Goal: Task Accomplishment & Management: Manage account settings

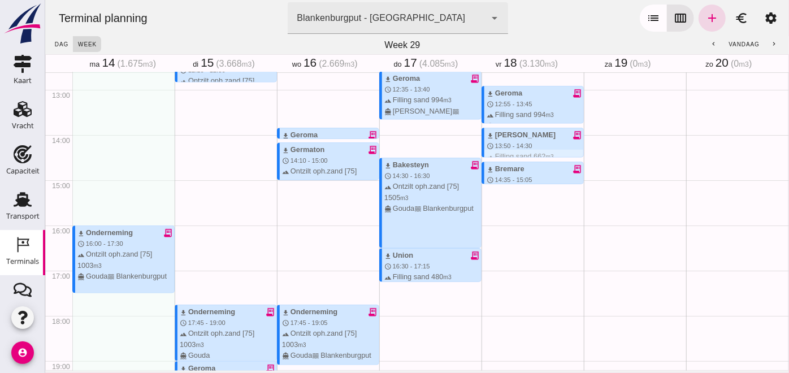
scroll to position [505, 0]
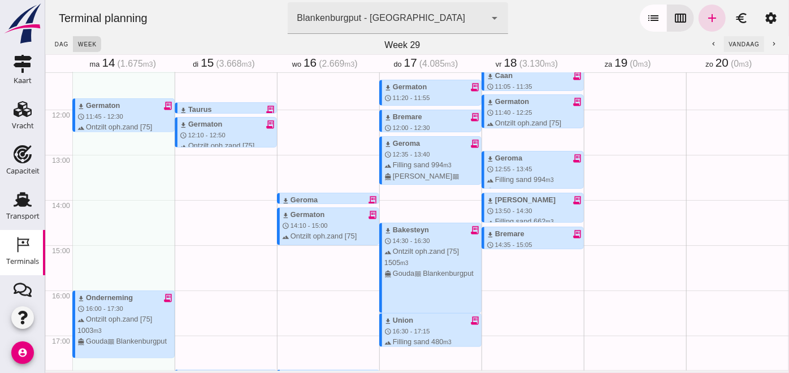
click at [739, 37] on button "vandaag" at bounding box center [744, 44] width 40 height 16
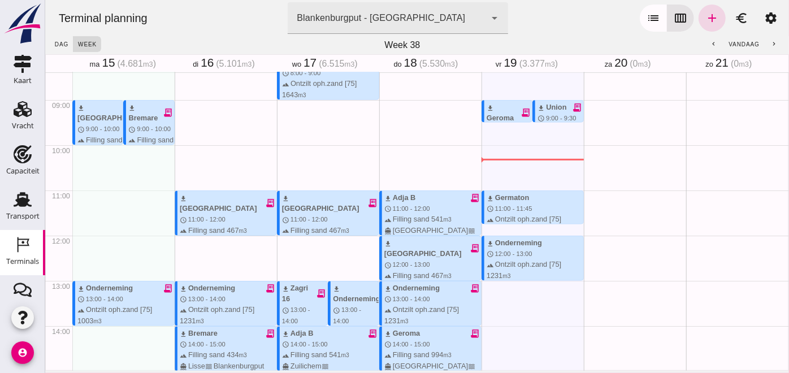
scroll to position [380, 0]
click at [540, 112] on div "download Union receipt_long schedule 9:00 - 9:30 terrain Filling sand 480 m3 di…" at bounding box center [559, 144] width 45 height 87
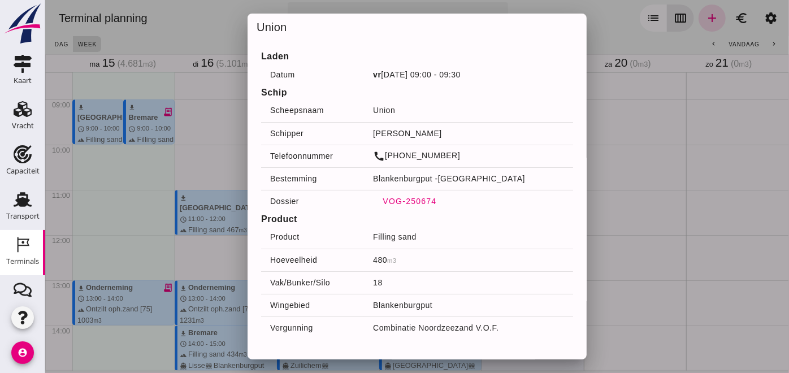
click at [407, 202] on span "VOG-250674" at bounding box center [409, 201] width 54 height 9
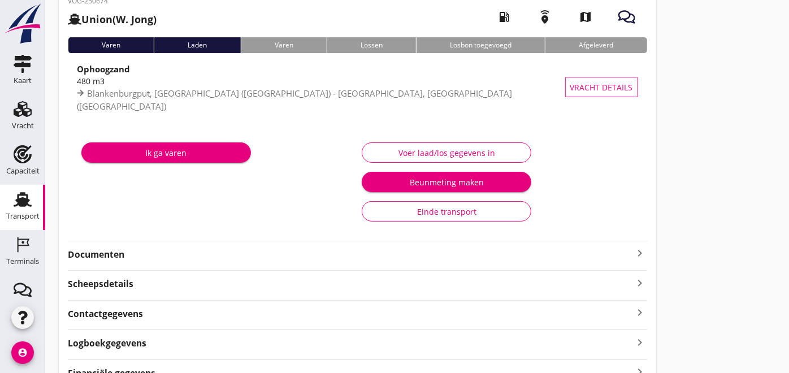
click at [124, 252] on strong "Documenten" at bounding box center [351, 254] width 566 height 13
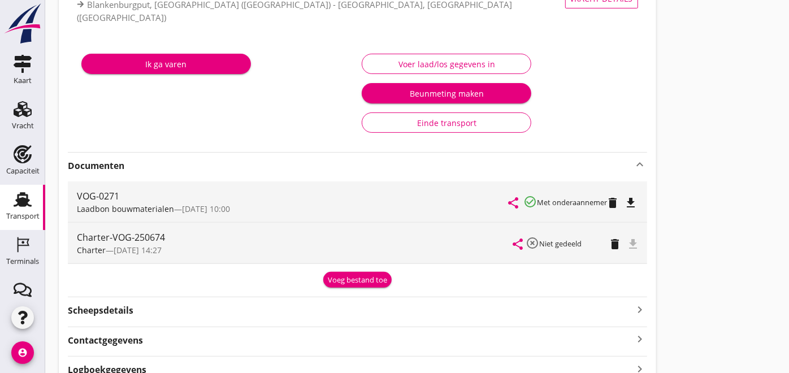
scroll to position [236, 0]
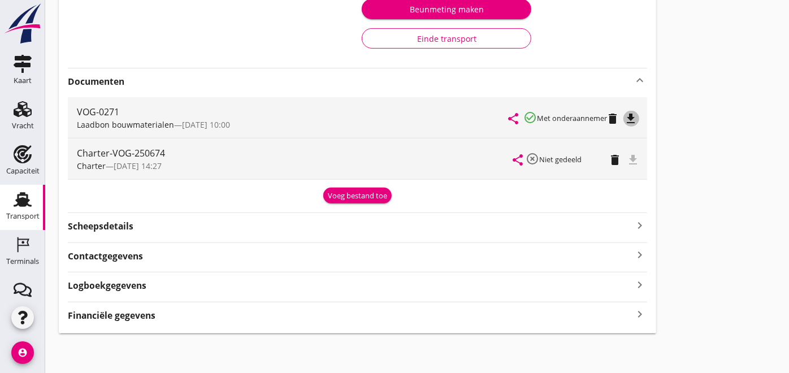
click at [631, 112] on icon "file_download" at bounding box center [632, 119] width 14 height 14
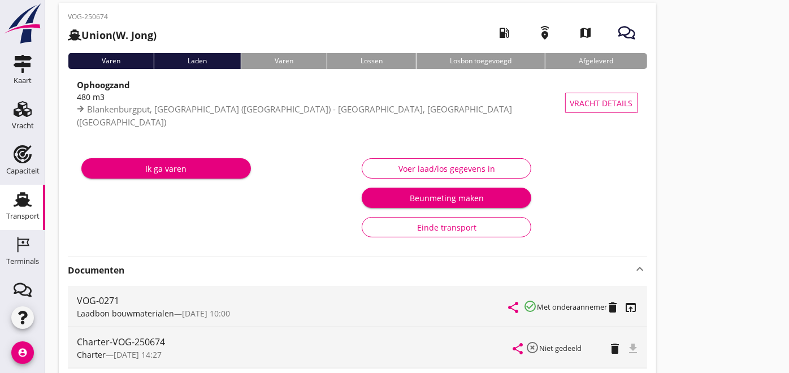
scroll to position [0, 0]
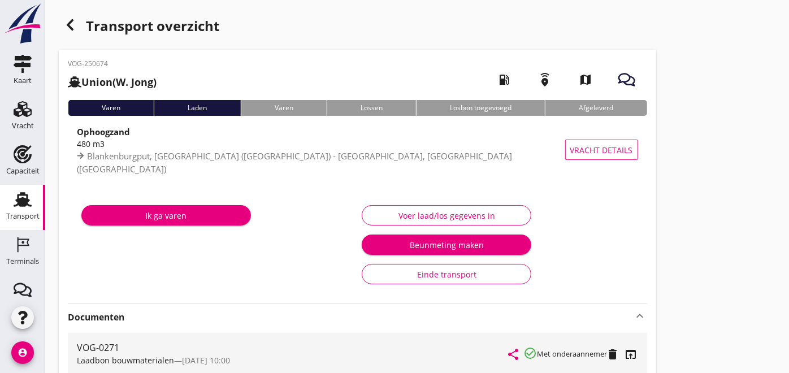
click at [78, 24] on div "button" at bounding box center [70, 25] width 23 height 23
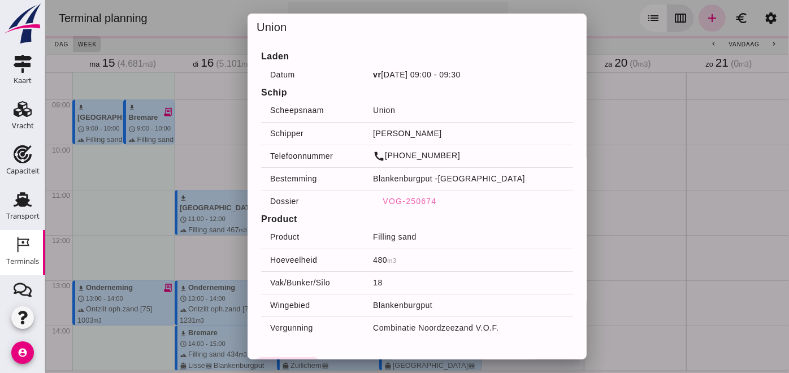
click at [606, 202] on div at bounding box center [417, 186] width 744 height 373
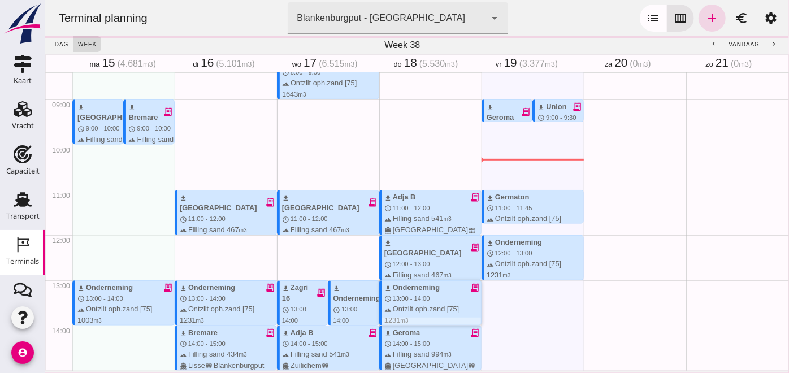
click at [421, 297] on div "download Onderneming receipt_long schedule 13:00 - 14:00 terrain Ontzilt oph.za…" at bounding box center [432, 309] width 97 height 54
click at [427, 289] on div "download Onderneming receipt_long" at bounding box center [432, 287] width 97 height 11
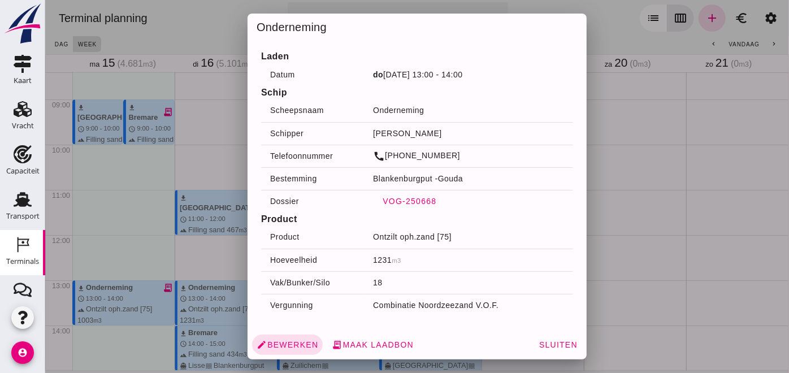
click at [417, 200] on span "VOG-250668" at bounding box center [409, 201] width 54 height 9
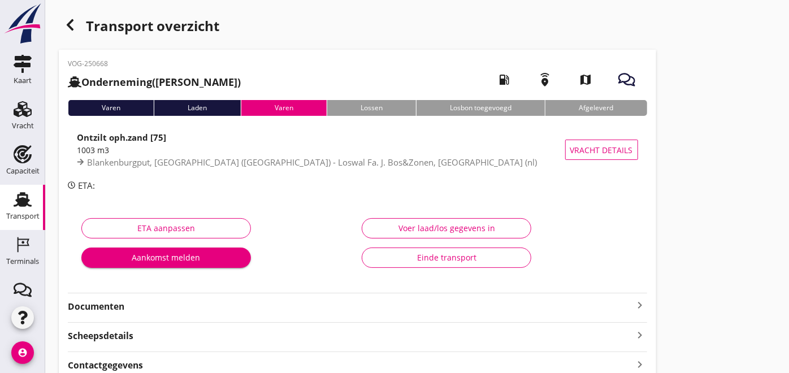
click at [97, 310] on strong "Documenten" at bounding box center [351, 306] width 566 height 13
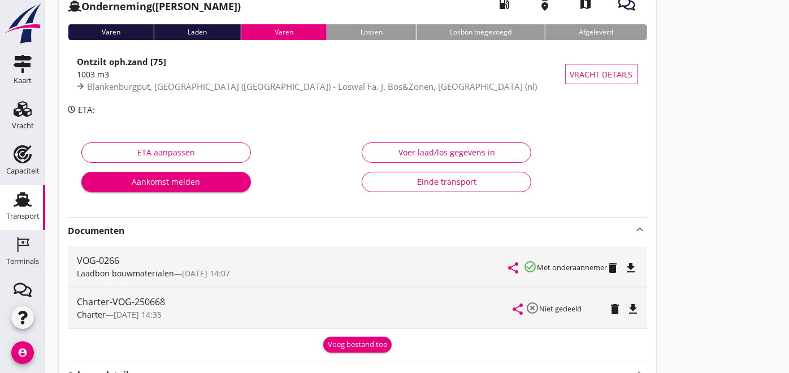
scroll to position [81, 0]
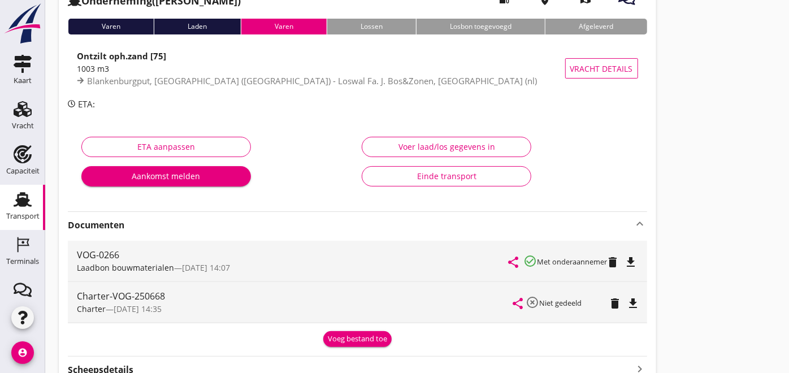
click at [637, 260] on icon "file_download" at bounding box center [632, 263] width 14 height 14
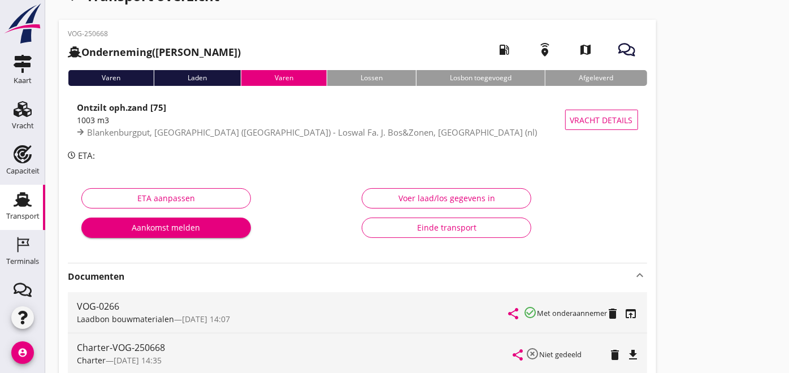
scroll to position [19, 0]
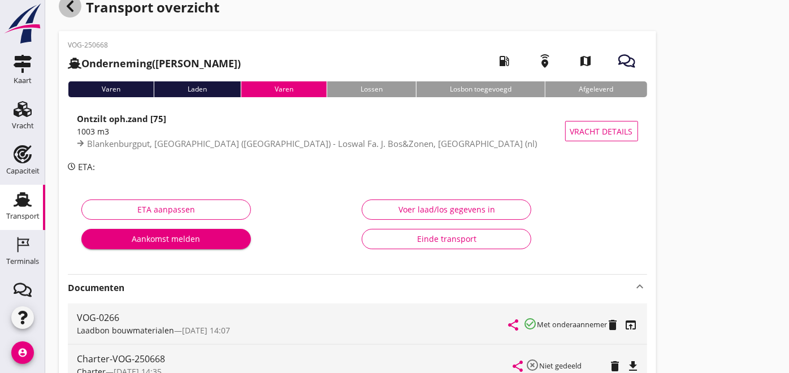
click at [69, 5] on use "button" at bounding box center [70, 6] width 7 height 11
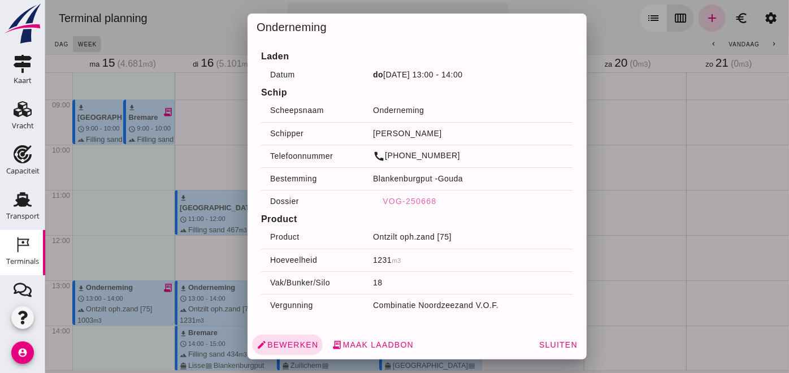
click at [654, 216] on div at bounding box center [417, 186] width 744 height 373
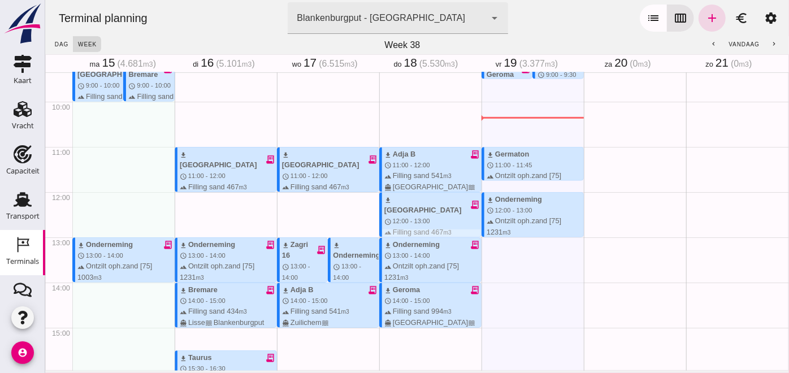
scroll to position [443, 0]
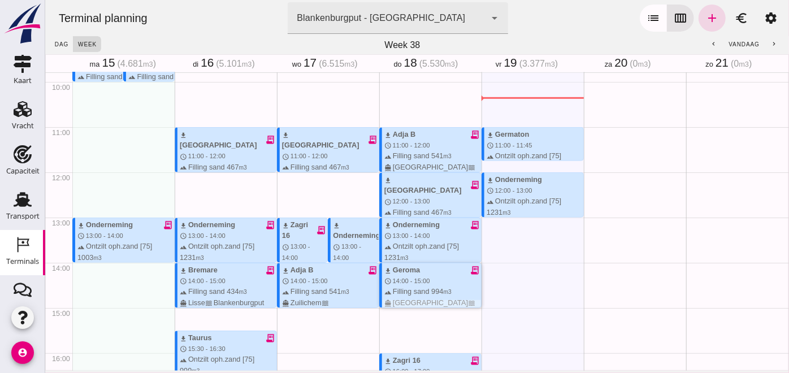
click at [428, 287] on div "terrain Filling sand 994 m3 directions_boat [GEOGRAPHIC_DATA] waves [GEOGRAPHIC…" at bounding box center [432, 302] width 97 height 33
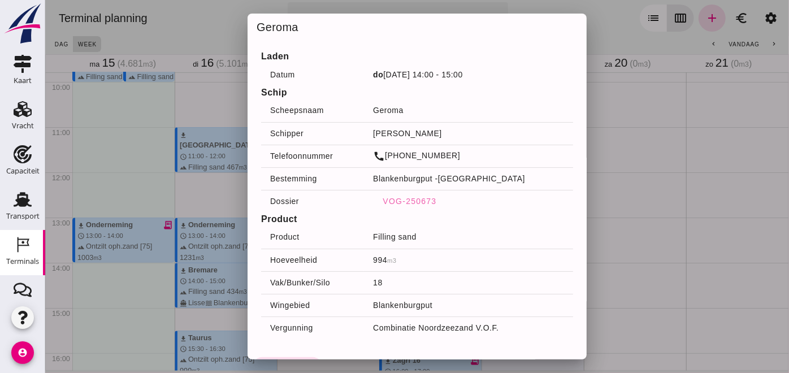
click at [116, 134] on div at bounding box center [417, 186] width 744 height 373
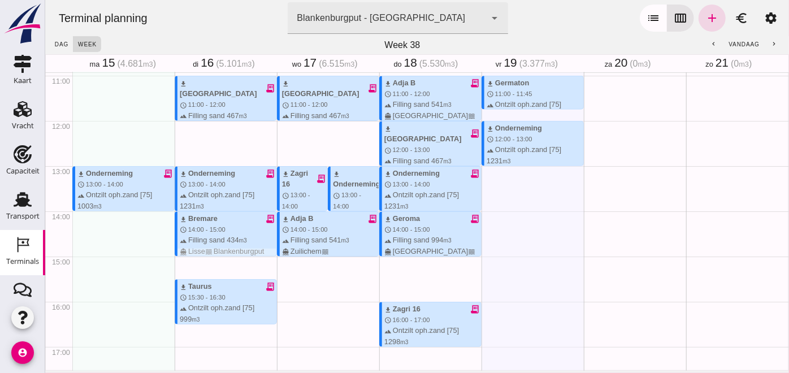
scroll to position [518, 0]
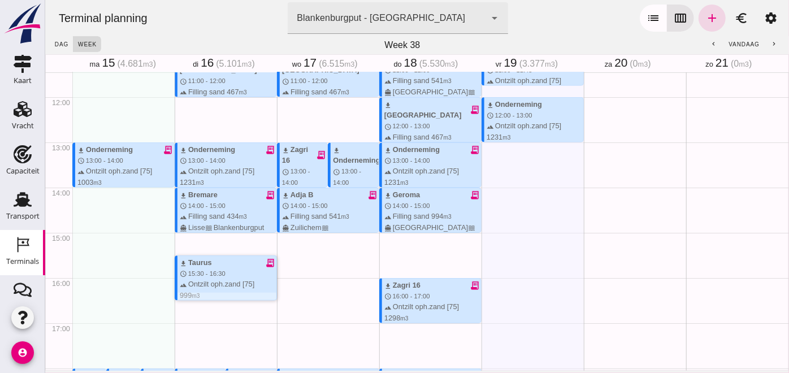
click at [213, 284] on div "terrain Ontzilt oph.zand [75] 999 m3 directions_boat Gouda waves [GEOGRAPHIC_DA…" at bounding box center [227, 295] width 97 height 33
type input "Combinatie Noordzeezand V.O.F."
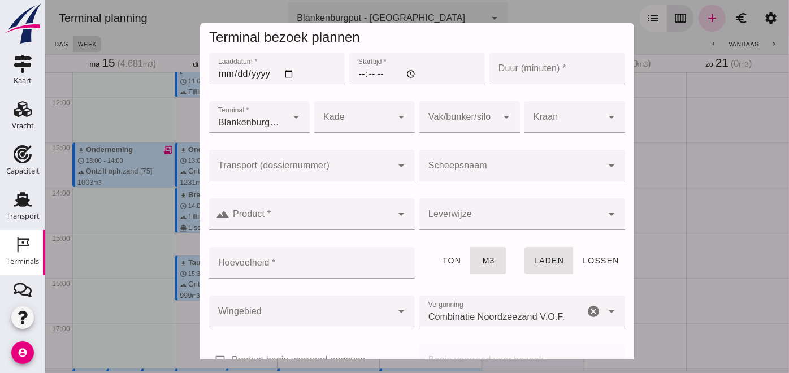
click at [130, 288] on div at bounding box center [417, 186] width 744 height 373
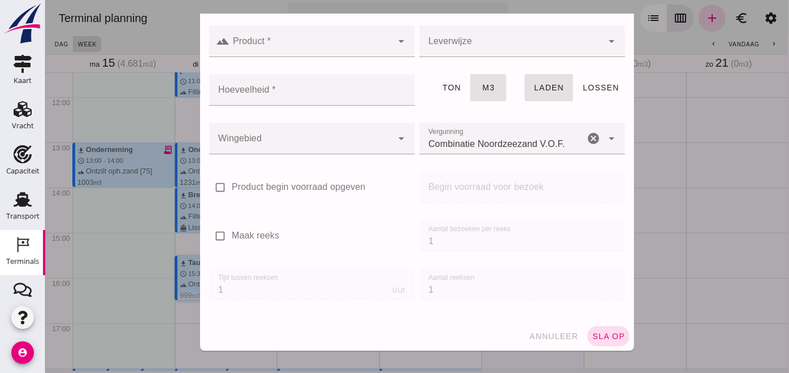
click at [180, 265] on span "download" at bounding box center [182, 264] width 7 height 7
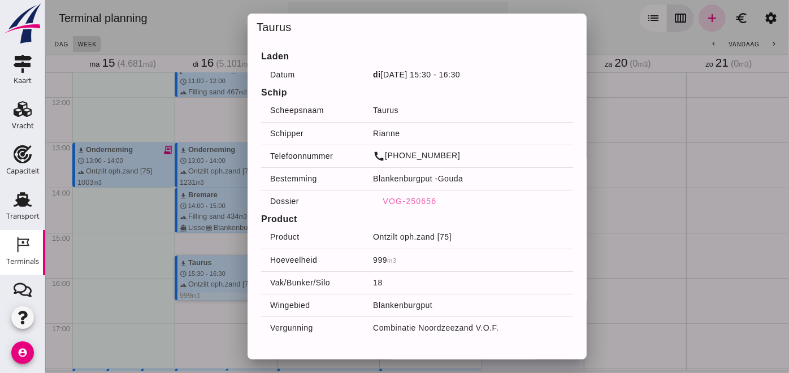
click at [200, 268] on div at bounding box center [417, 186] width 744 height 373
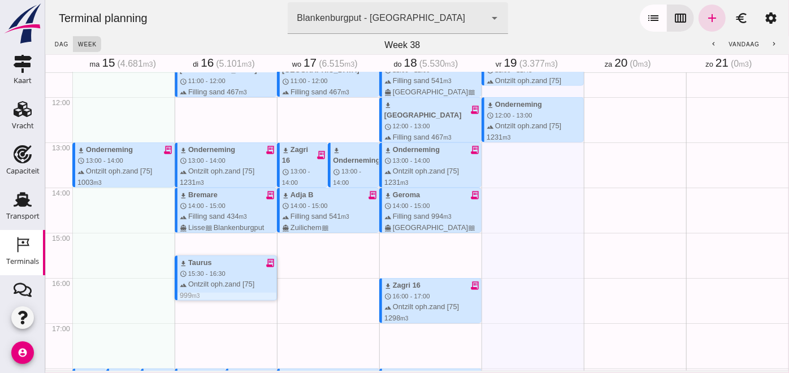
click at [202, 266] on div "download Taurus" at bounding box center [195, 262] width 32 height 11
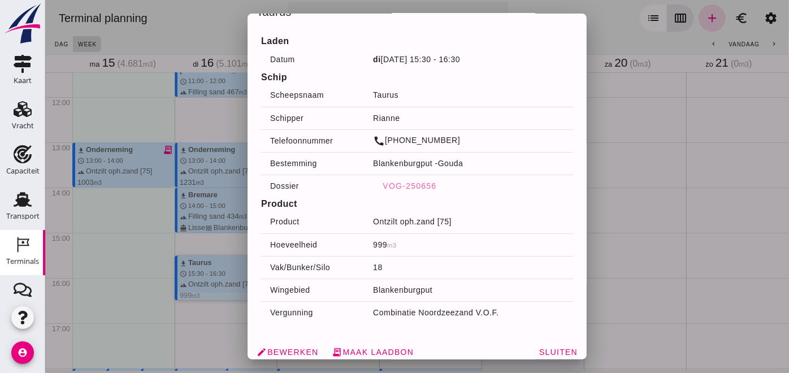
scroll to position [22, 0]
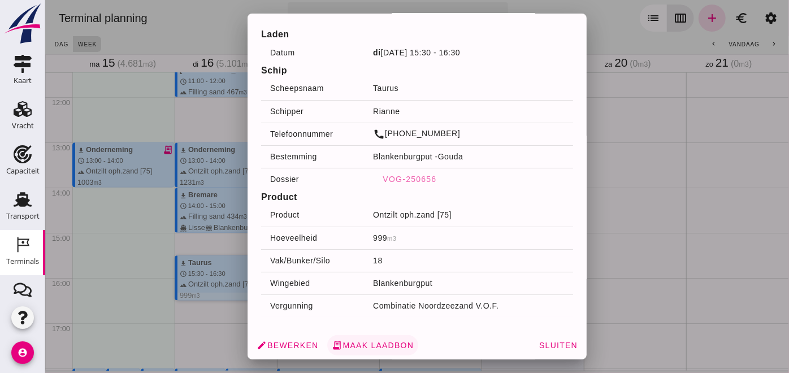
click at [382, 343] on span "receipt_long Maak laadbon" at bounding box center [372, 345] width 82 height 10
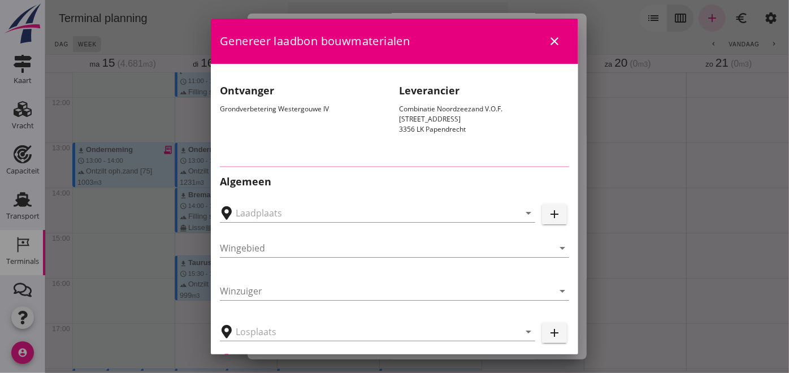
type input "Loswal Fa. J. Bos&Zonen, [GEOGRAPHIC_DATA]"
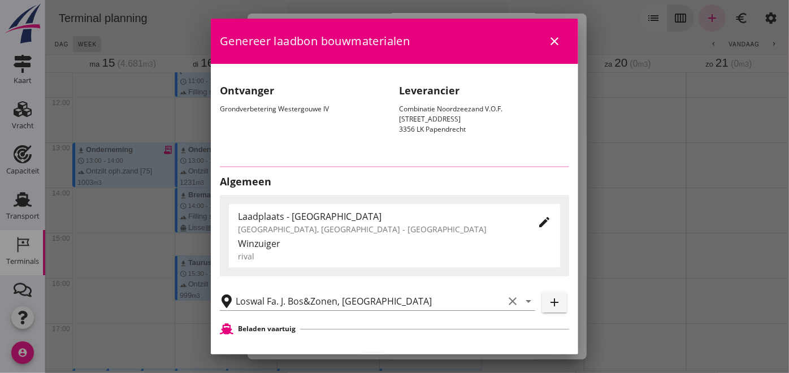
type input "Taurus"
type input "Rianne"
type input "999"
type input "Ontzilt oph.zand [75] (6120)"
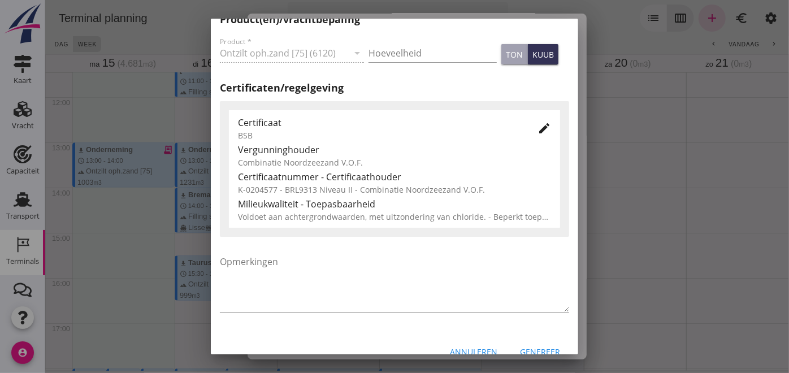
scroll to position [560, 0]
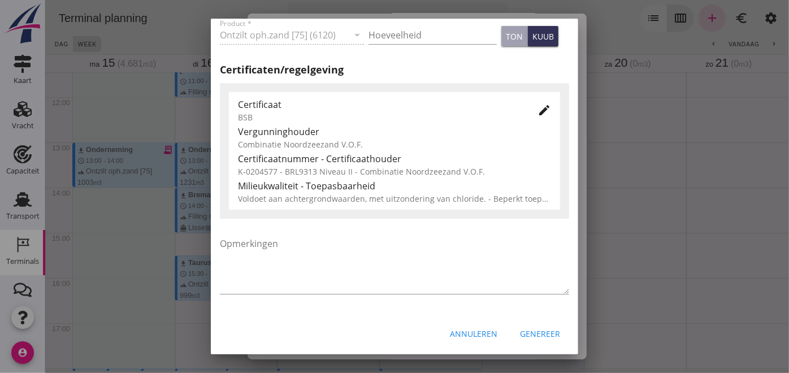
click at [538, 111] on icon "edit" at bounding box center [545, 110] width 14 height 14
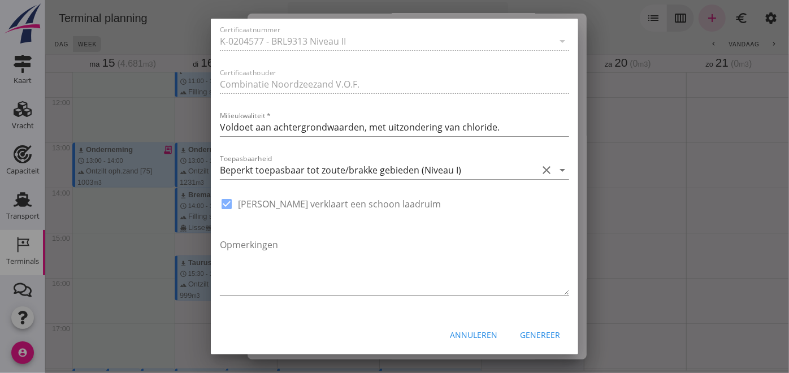
scroll to position [827, 0]
click at [456, 171] on div "Beperkt toepasbaar tot zoute/brakke gebieden (Niveau I)" at bounding box center [340, 170] width 241 height 10
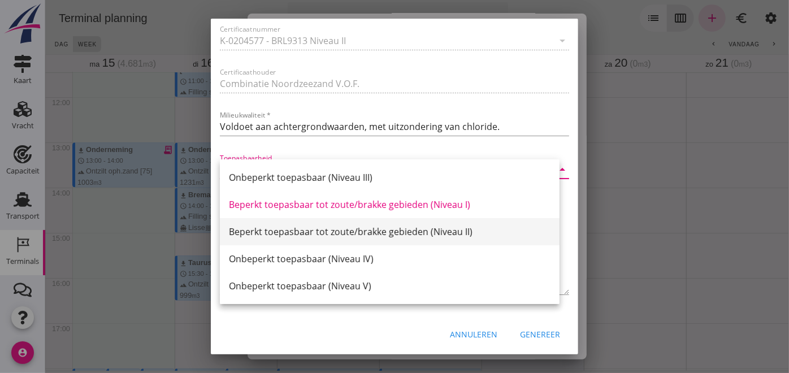
click at [421, 231] on div "Beperkt toepasbaar tot zoute/brakke gebieden (Niveau II)" at bounding box center [390, 232] width 322 height 14
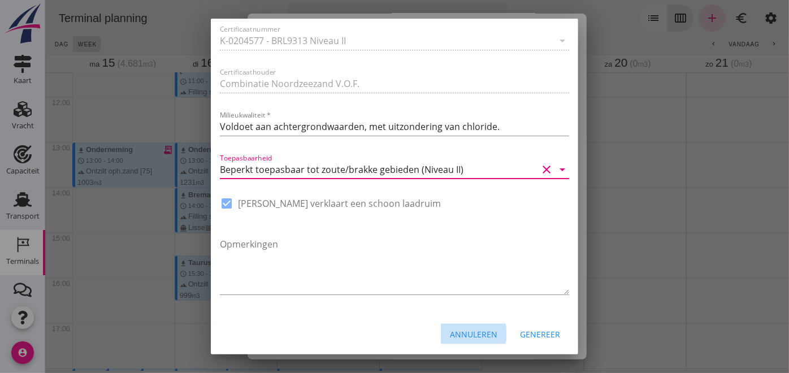
click at [470, 338] on div "Annuleren" at bounding box center [473, 335] width 47 height 12
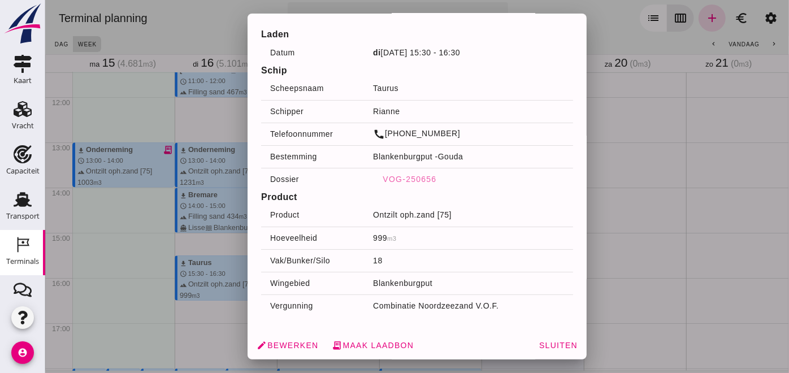
click at [634, 177] on div at bounding box center [417, 186] width 744 height 373
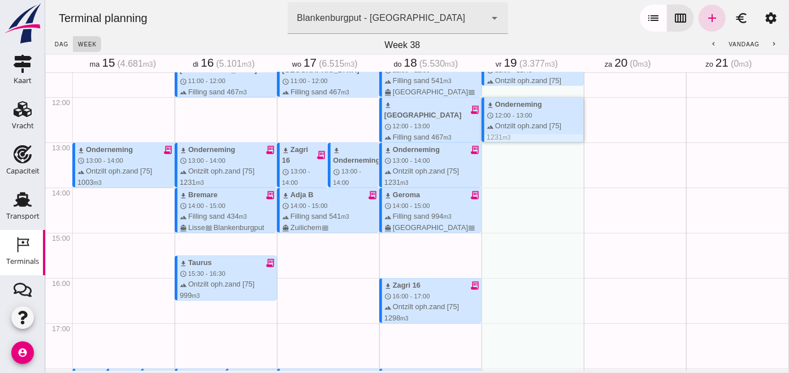
click at [502, 110] on div "download Onderneming schedule 12:00 - 13:00 terrain Ontzilt oph.zand [75] 1231 …" at bounding box center [534, 126] width 97 height 54
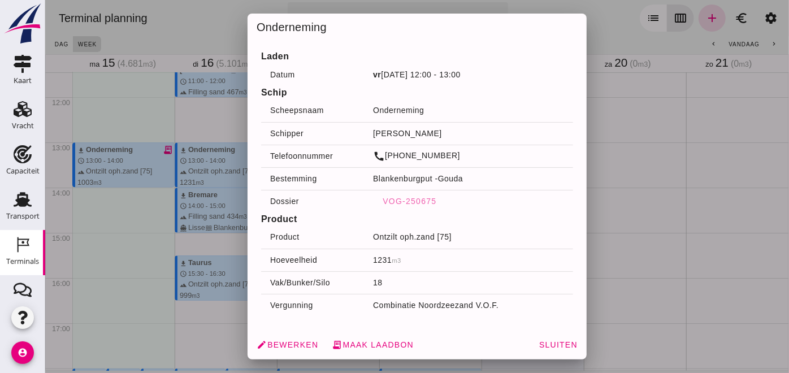
click at [628, 162] on div at bounding box center [417, 186] width 744 height 373
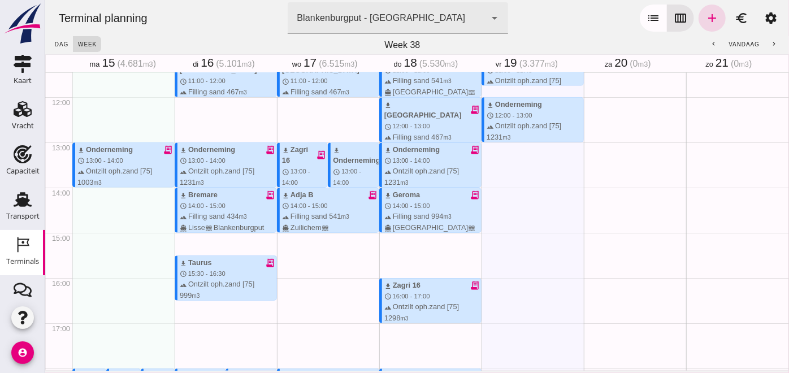
scroll to position [434, 0]
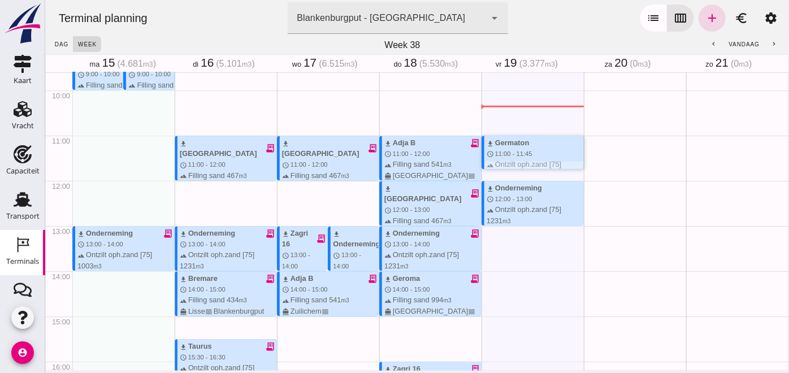
click at [517, 148] on div "download Germaton schedule 11:00 - 11:45 terrain Ontzilt oph.zand [75] 672 m3 d…" at bounding box center [534, 164] width 97 height 54
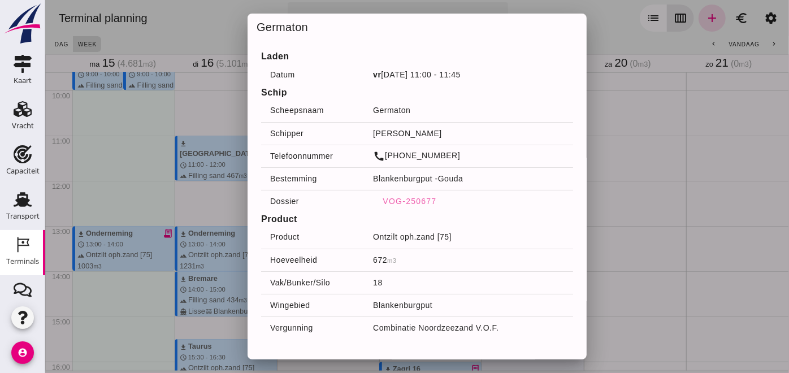
scroll to position [22, 0]
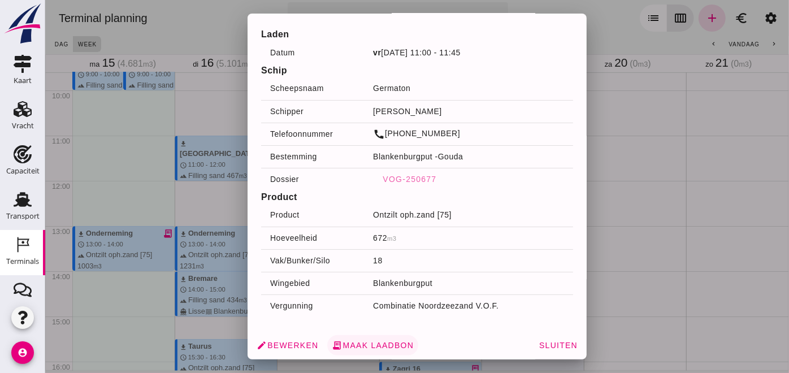
click at [356, 345] on span "receipt_long Maak laadbon" at bounding box center [372, 345] width 82 height 10
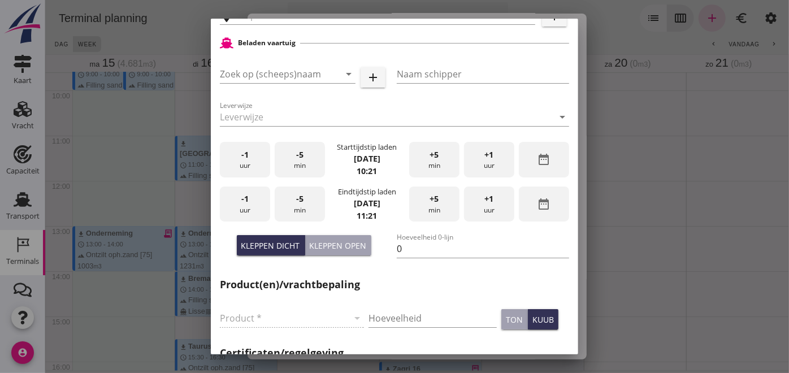
type input "Loswal Fa. J. Bos&Zonen, [GEOGRAPHIC_DATA]"
type input "Germaton"
type input "[PERSON_NAME]"
type input "Ontzilt oph.zand [75] (6120)"
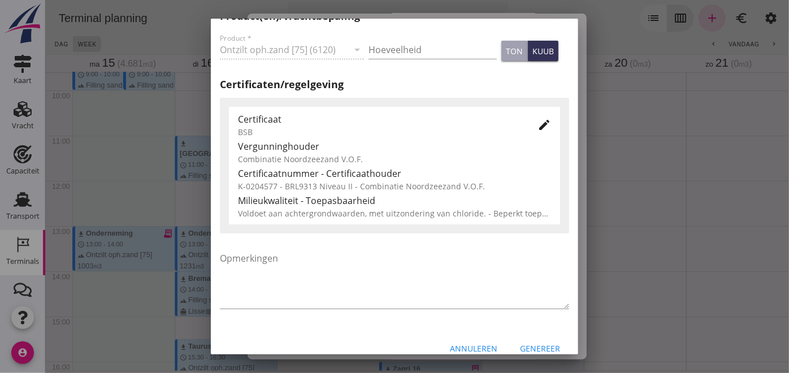
scroll to position [560, 0]
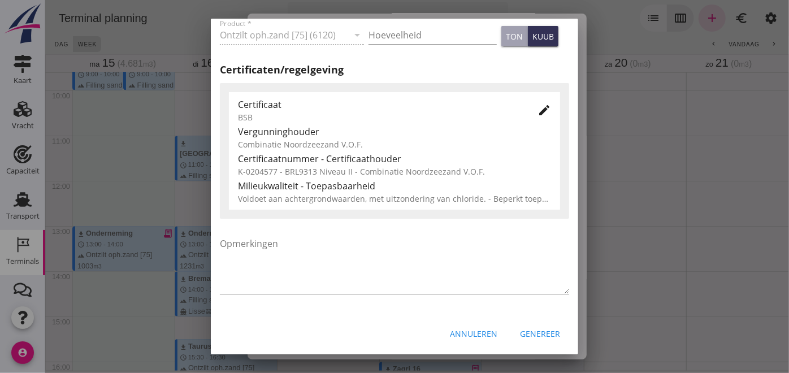
drag, startPoint x: 222, startPoint y: 71, endPoint x: 343, endPoint y: 64, distance: 121.7
click at [343, 64] on h2 "Certificaten/regelgeving" at bounding box center [394, 69] width 349 height 15
copy h2 "Certificaten/regelgeving"
click at [582, 177] on div at bounding box center [394, 186] width 789 height 373
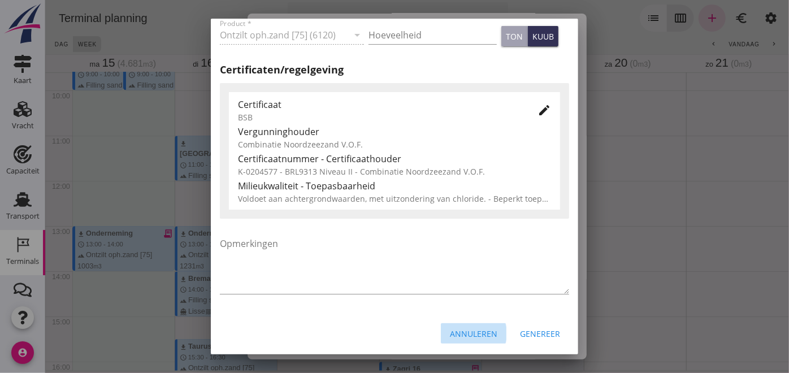
click at [450, 334] on div "Annuleren" at bounding box center [473, 334] width 47 height 12
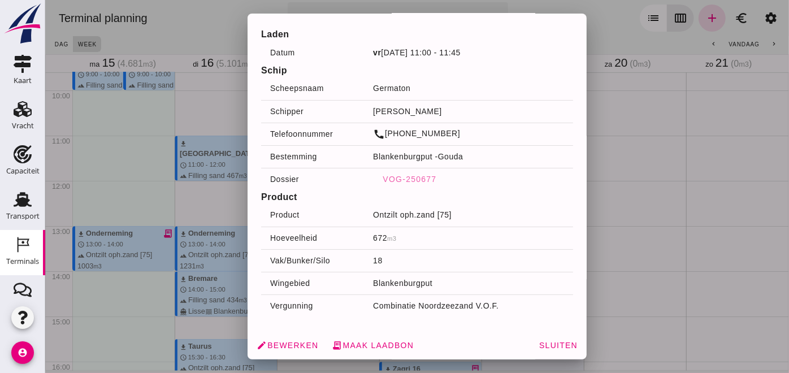
click at [616, 318] on div at bounding box center [417, 186] width 744 height 373
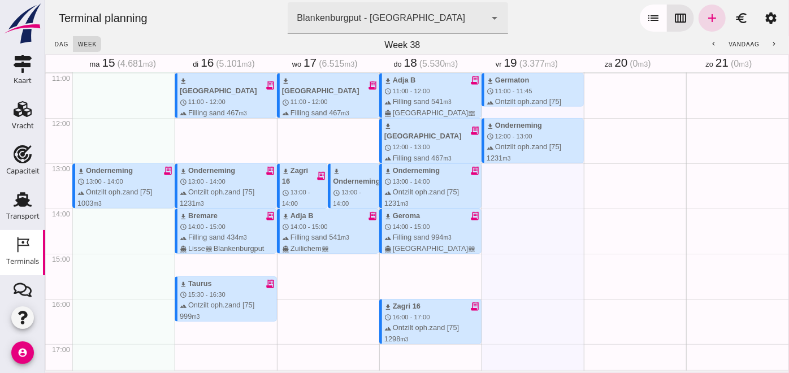
scroll to position [499, 0]
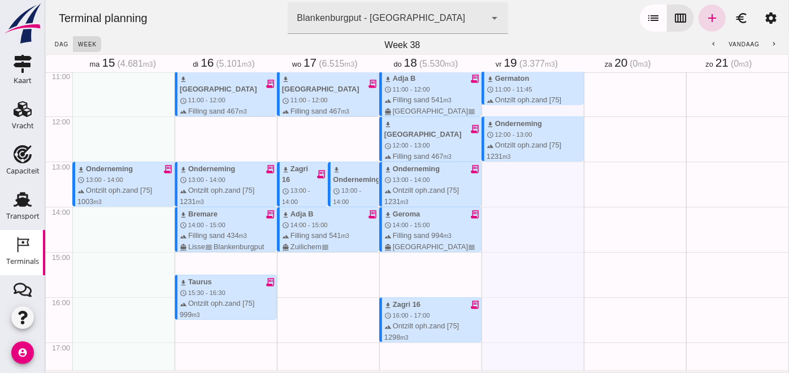
click at [347, 297] on div "download BGA Trans receipt_long schedule 7:00 - 8:00 terrain Filling sand 336 m…" at bounding box center [327, 116] width 102 height 1085
type input "Combinatie Noordzeezand V.O.F."
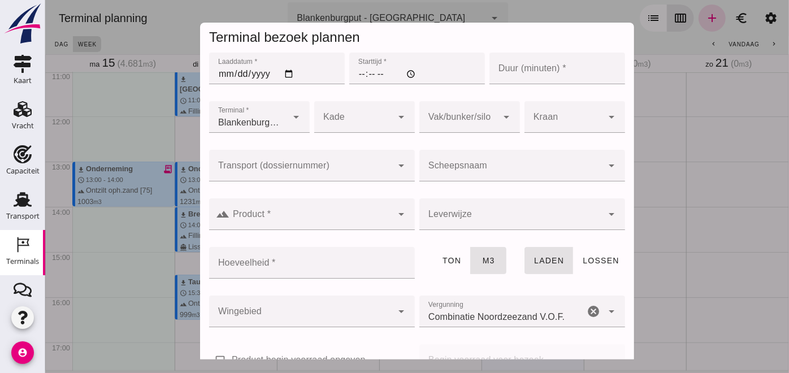
click at [707, 212] on div at bounding box center [417, 186] width 744 height 373
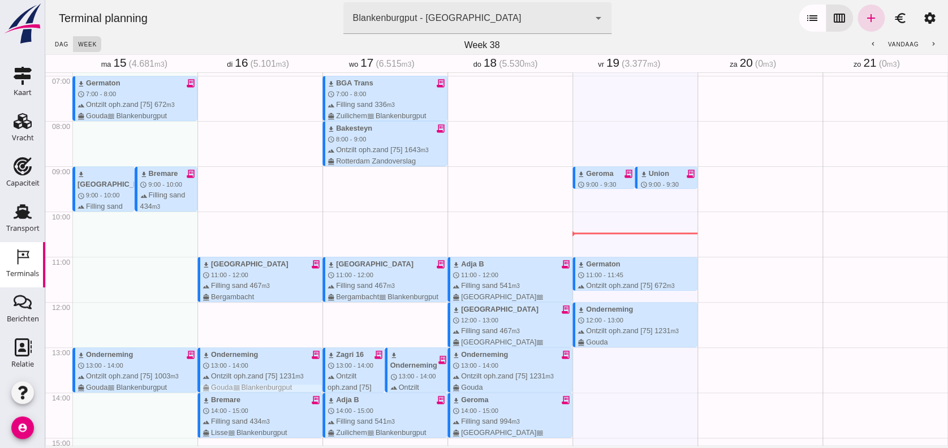
scroll to position [328, 0]
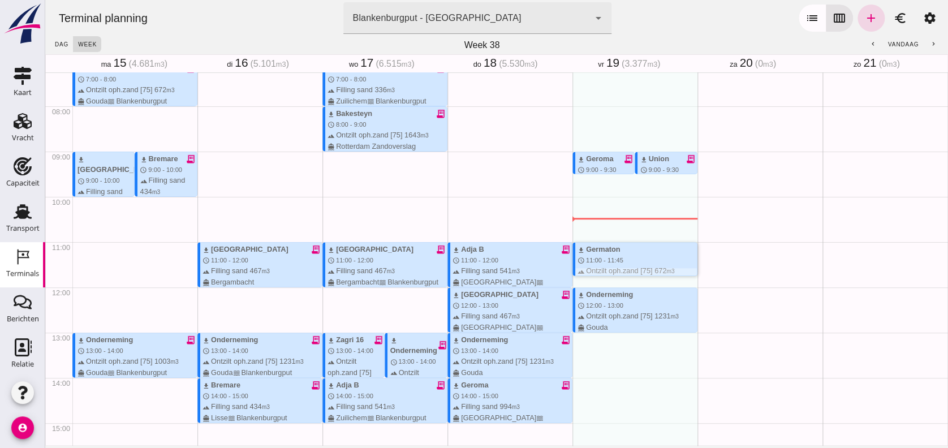
click at [599, 257] on span "11:00 - 11:45" at bounding box center [604, 260] width 37 height 7
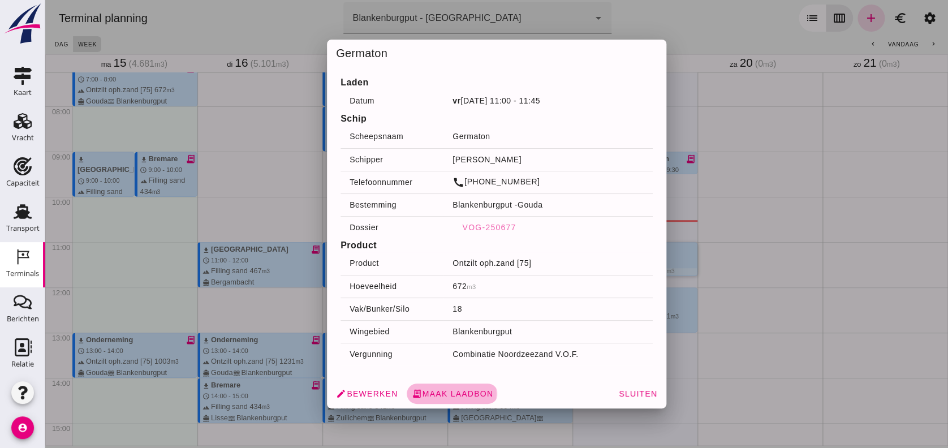
click at [456, 373] on span "receipt_long Maak laadbon" at bounding box center [452, 393] width 82 height 10
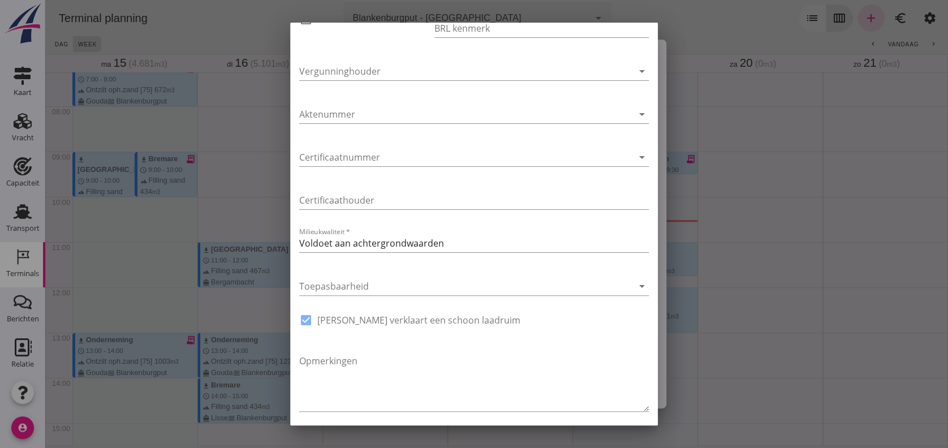
type input "Loswal Fa. J. Bos&Zonen, [GEOGRAPHIC_DATA]"
type input "Germaton"
type input "[PERSON_NAME]"
type input "Ontzilt oph.zand [75] (6120)"
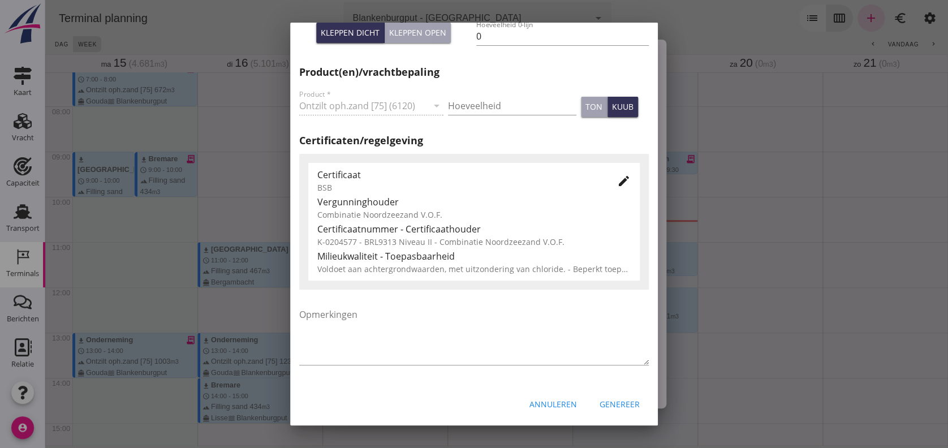
scroll to position [494, 0]
click at [617, 178] on icon "edit" at bounding box center [624, 181] width 14 height 14
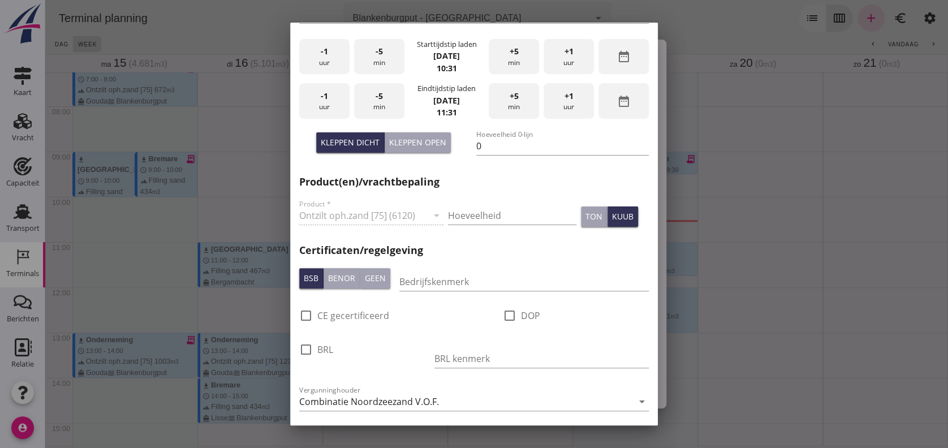
scroll to position [0, 0]
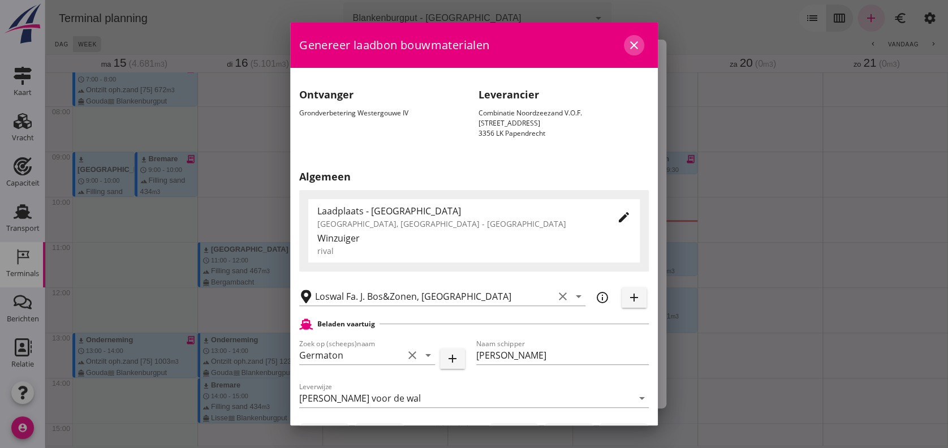
click at [627, 49] on icon "close" at bounding box center [634, 45] width 14 height 14
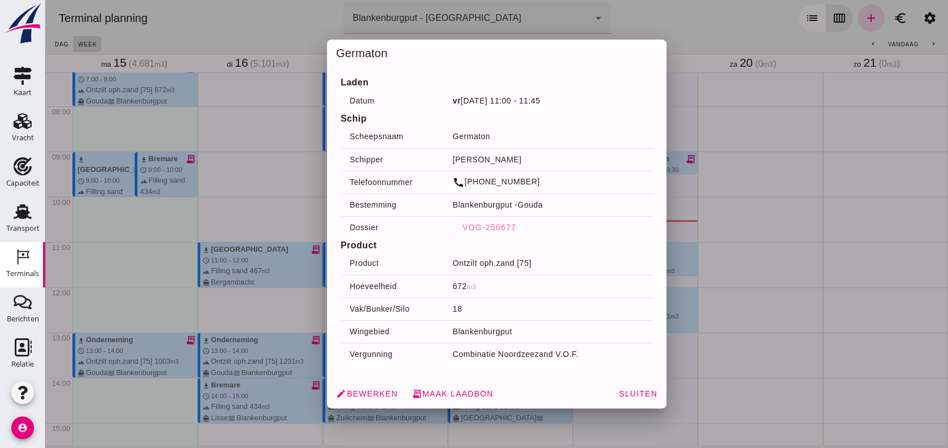
click at [296, 128] on div at bounding box center [496, 224] width 902 height 448
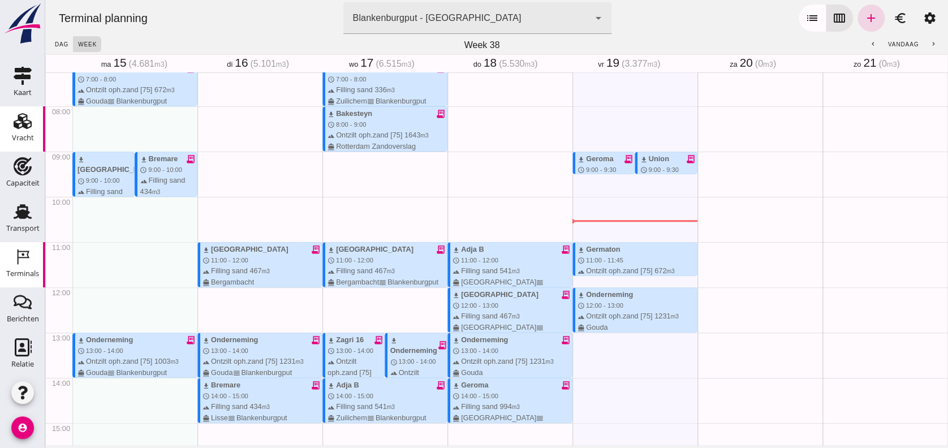
click at [23, 127] on icon "Vracht" at bounding box center [23, 121] width 18 height 18
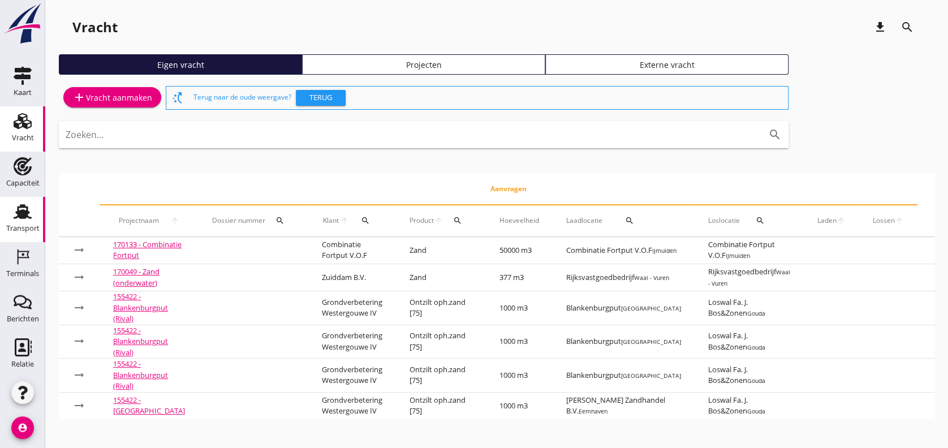
click at [14, 210] on use at bounding box center [23, 211] width 18 height 15
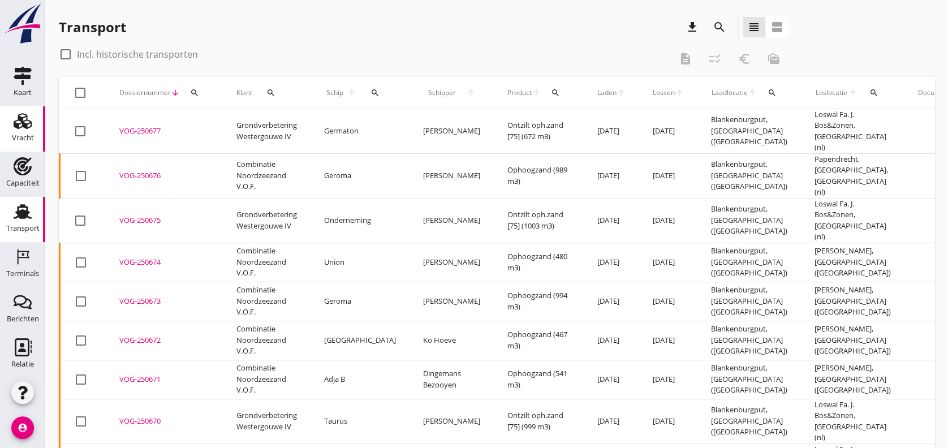
click at [18, 109] on link "Vracht Vracht" at bounding box center [22, 128] width 45 height 45
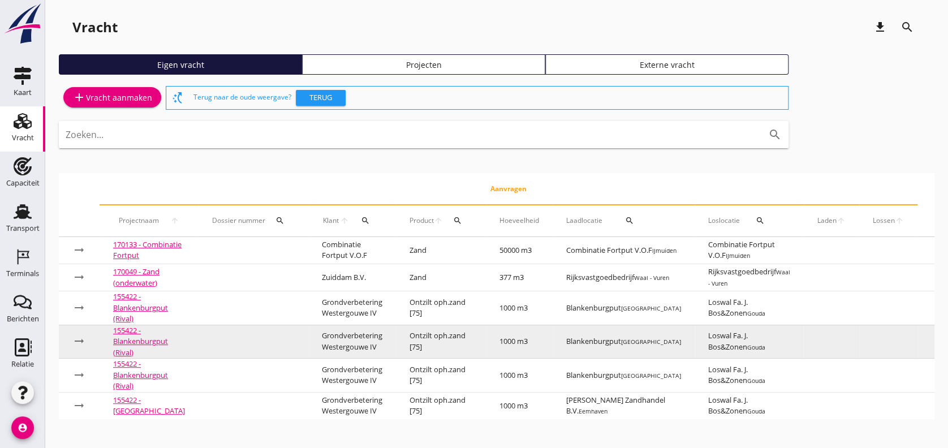
click at [137, 348] on link "155422 - Blankenburgput (Rival)" at bounding box center [140, 341] width 55 height 32
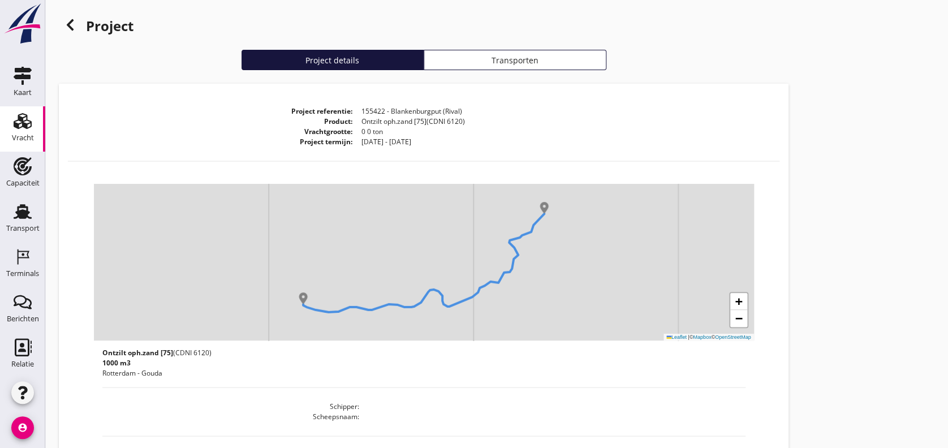
click at [496, 55] on div "Transporten" at bounding box center [515, 60] width 172 height 12
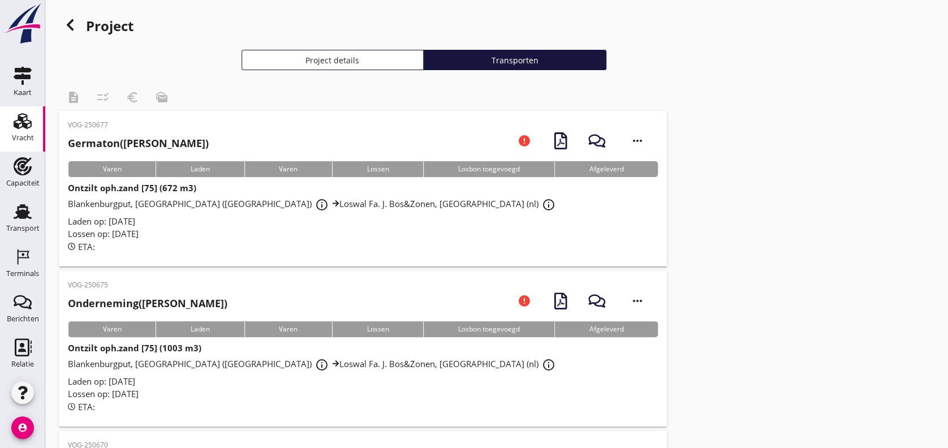
click at [386, 58] on div "Project details" at bounding box center [333, 60] width 172 height 12
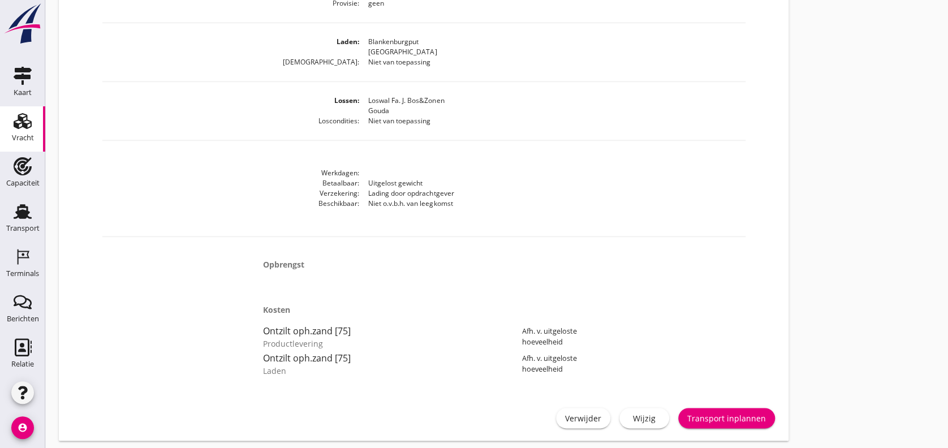
scroll to position [499, 0]
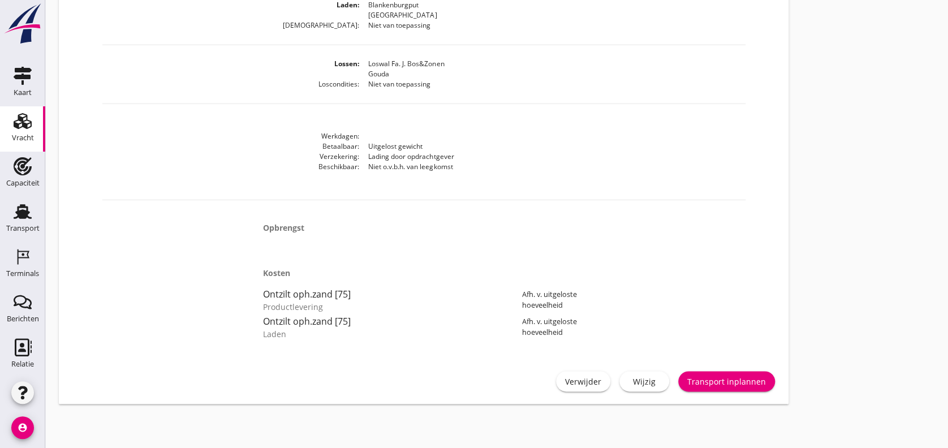
click at [655, 373] on div "Wijzig" at bounding box center [644, 381] width 32 height 12
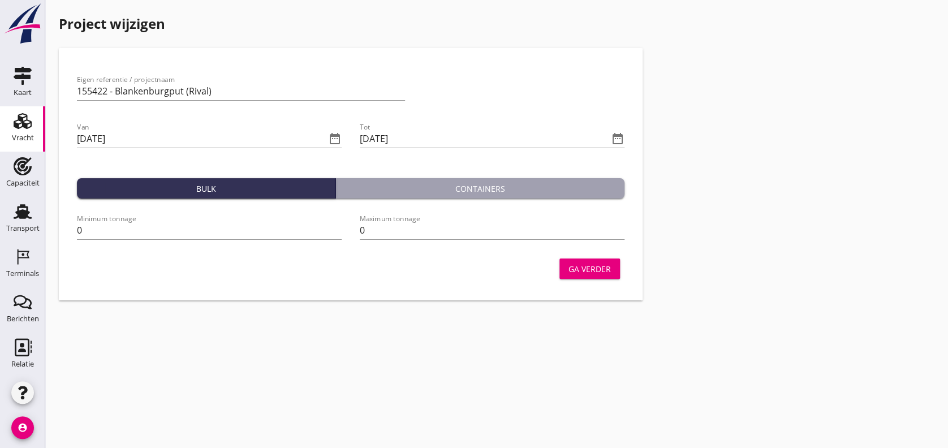
click at [591, 276] on button "Ga verder" at bounding box center [589, 268] width 60 height 20
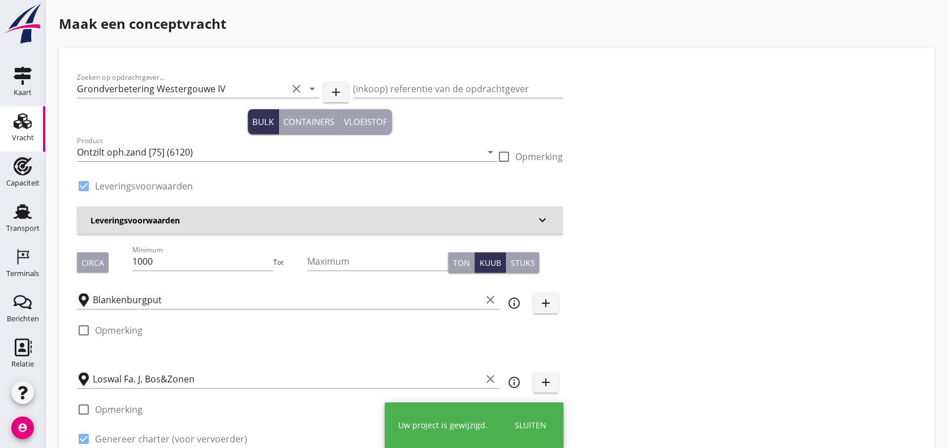
type input "2.2"
radio input "false"
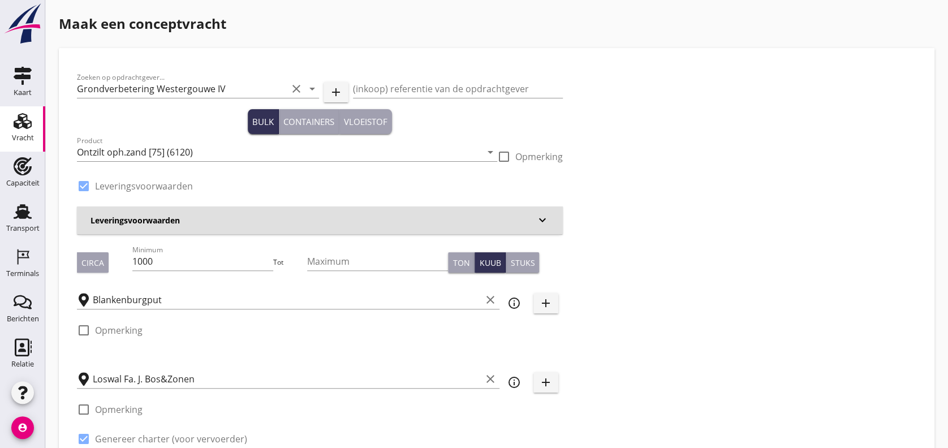
click at [12, 131] on div "Vracht" at bounding box center [23, 138] width 22 height 16
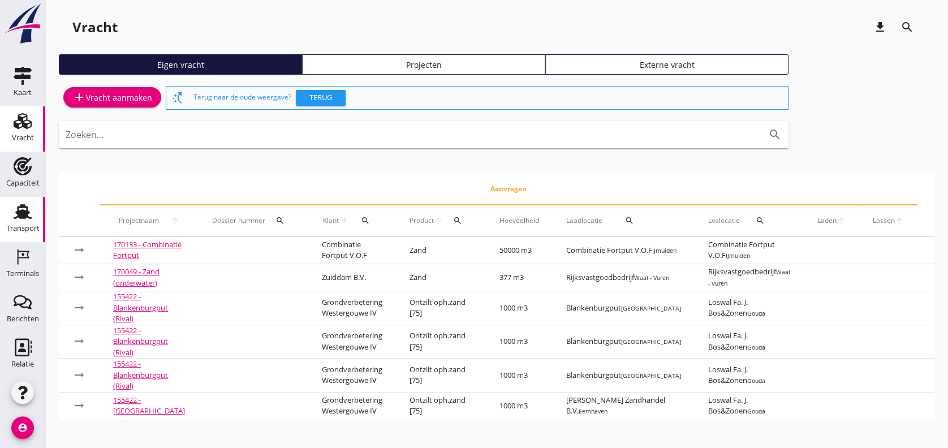
click at [7, 224] on div "Transport" at bounding box center [22, 227] width 33 height 7
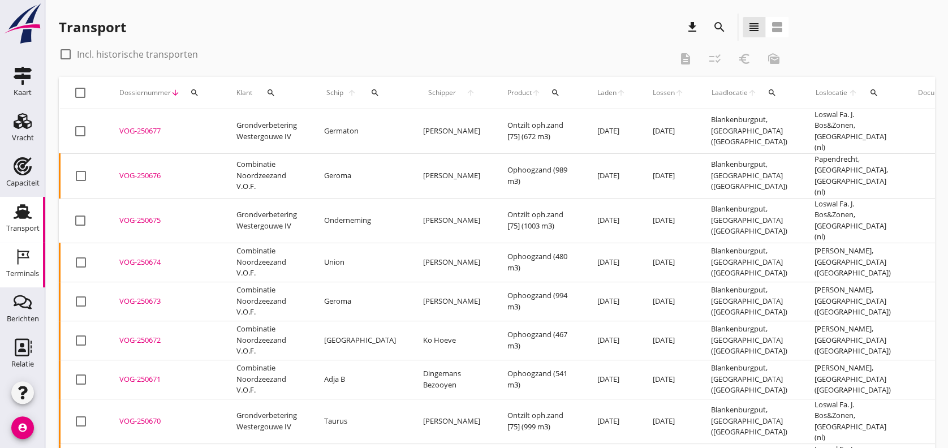
click at [18, 271] on div "Terminals" at bounding box center [22, 273] width 33 height 7
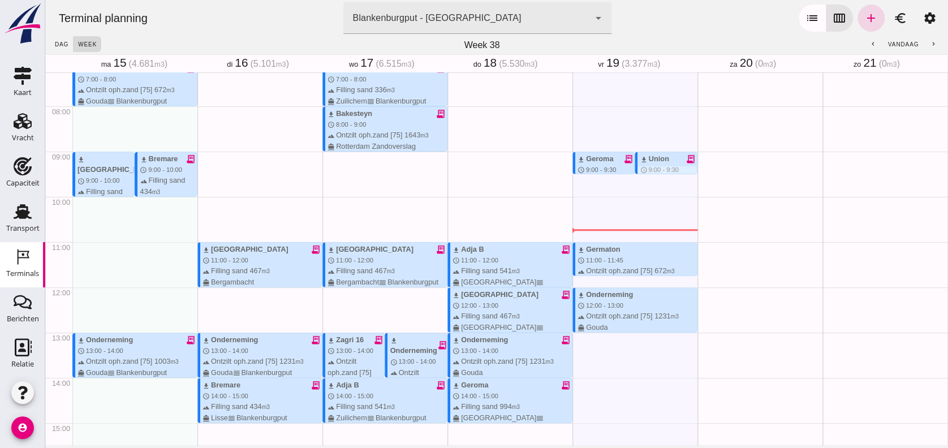
click at [639, 167] on div at bounding box center [666, 169] width 59 height 7
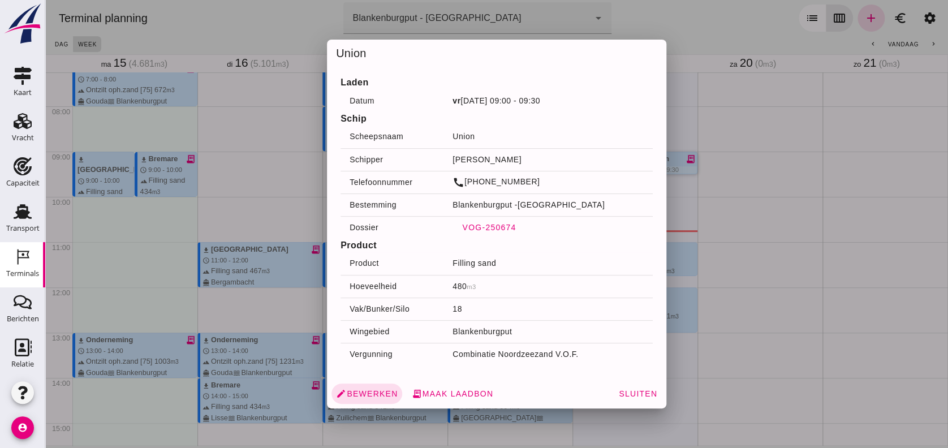
drag, startPoint x: 485, startPoint y: 224, endPoint x: 561, endPoint y: 262, distance: 85.2
click at [561, 262] on div "Laden Datum [DATE] 09:00 - 09:30 Schip Scheepsnaam Union Schipper W. de Jong Te…" at bounding box center [496, 223] width 339 height 312
click at [498, 227] on span "VOG-250674" at bounding box center [488, 227] width 54 height 9
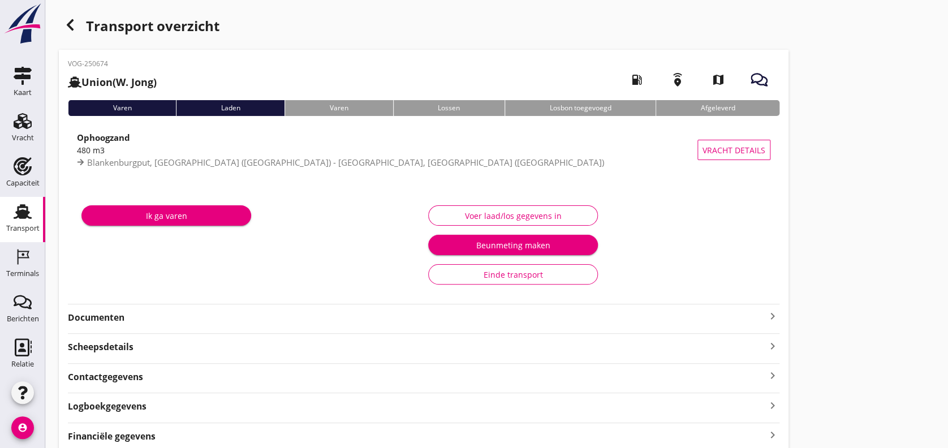
click at [93, 321] on strong "Documenten" at bounding box center [417, 317] width 698 height 13
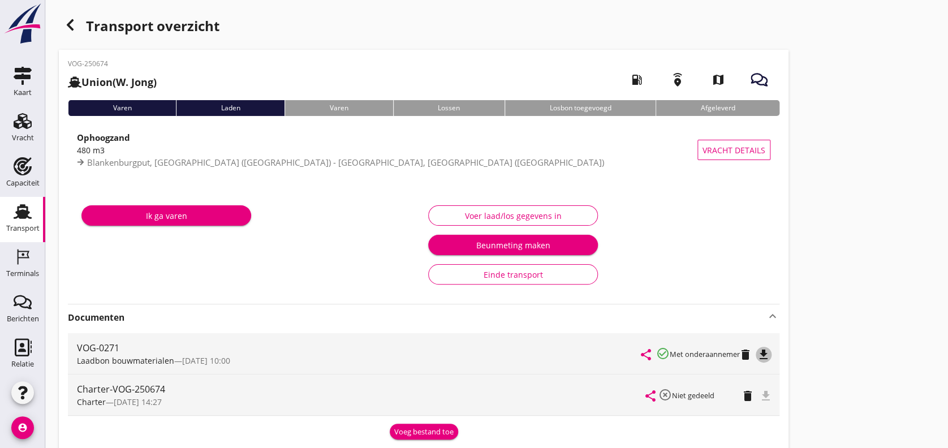
click at [768, 355] on icon "file_download" at bounding box center [764, 355] width 14 height 14
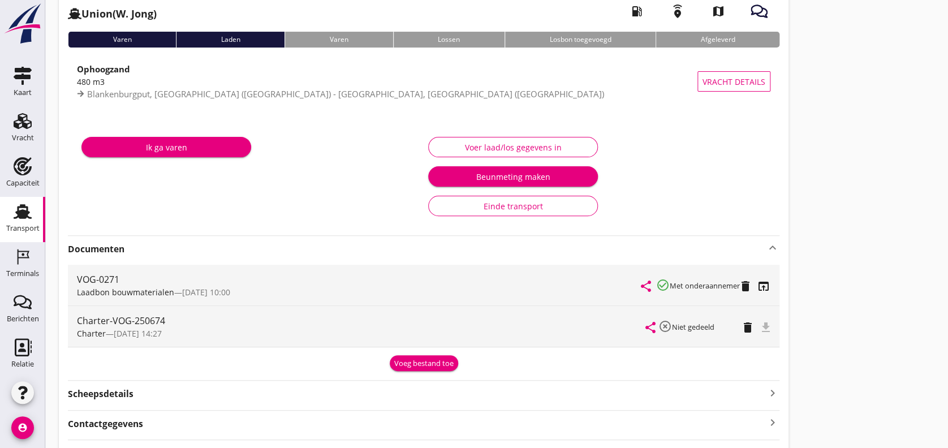
scroll to position [72, 0]
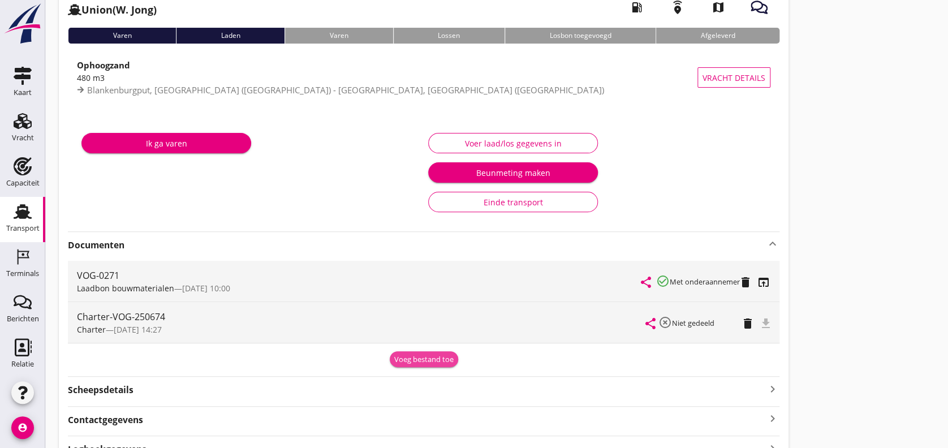
click at [397, 357] on div "Voeg bestand toe" at bounding box center [423, 359] width 59 height 11
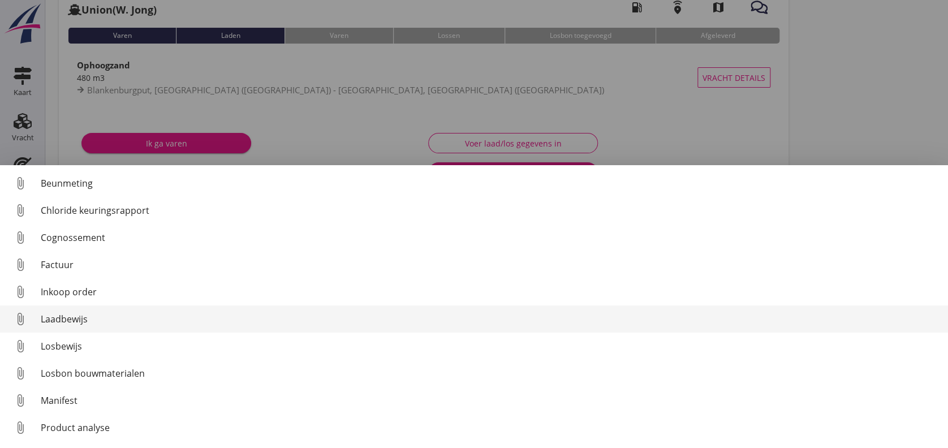
scroll to position [51, 0]
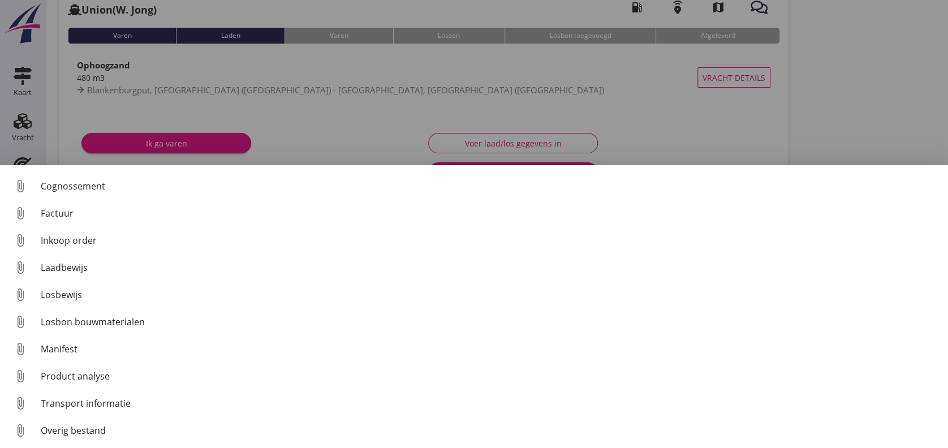
click at [393, 118] on div at bounding box center [474, 224] width 948 height 448
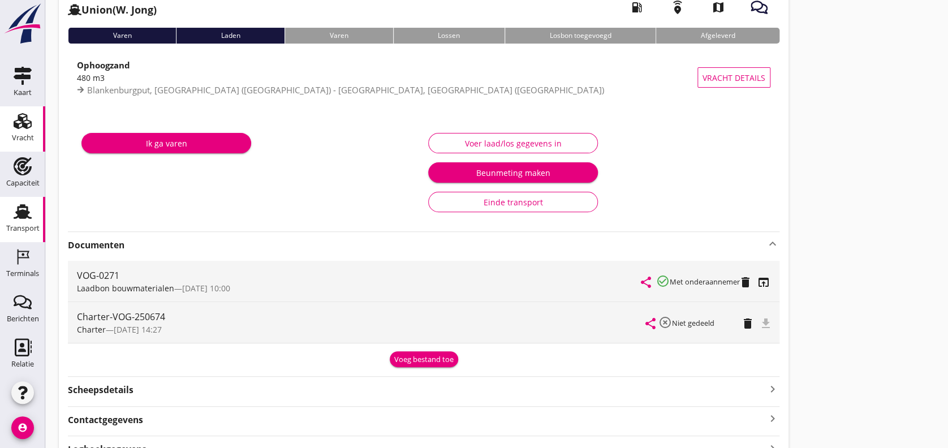
click at [23, 127] on icon "Vracht" at bounding box center [23, 121] width 18 height 18
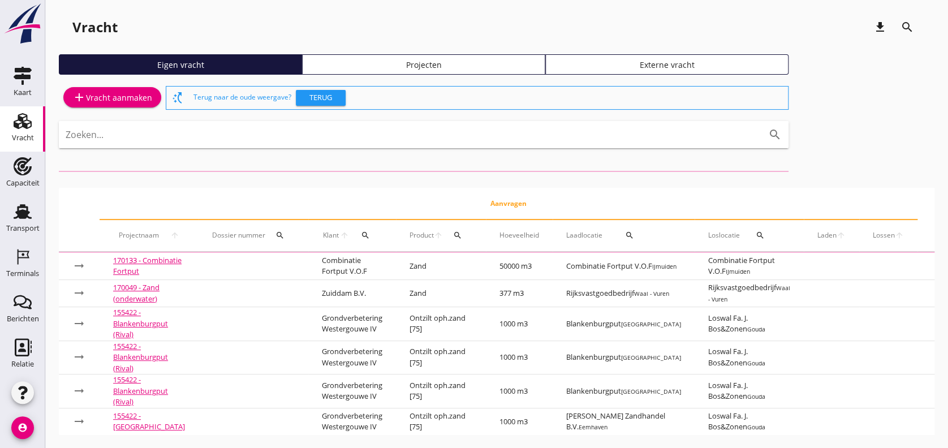
click at [425, 62] on div "Projecten" at bounding box center [423, 65] width 233 height 12
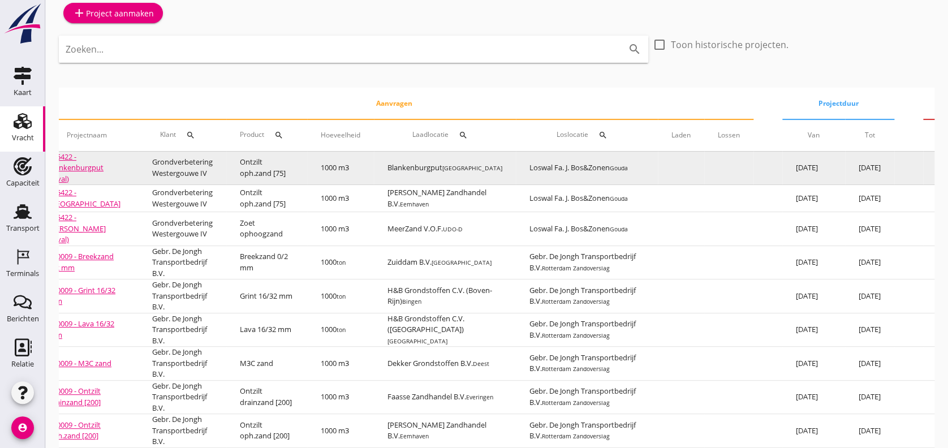
scroll to position [0, 66]
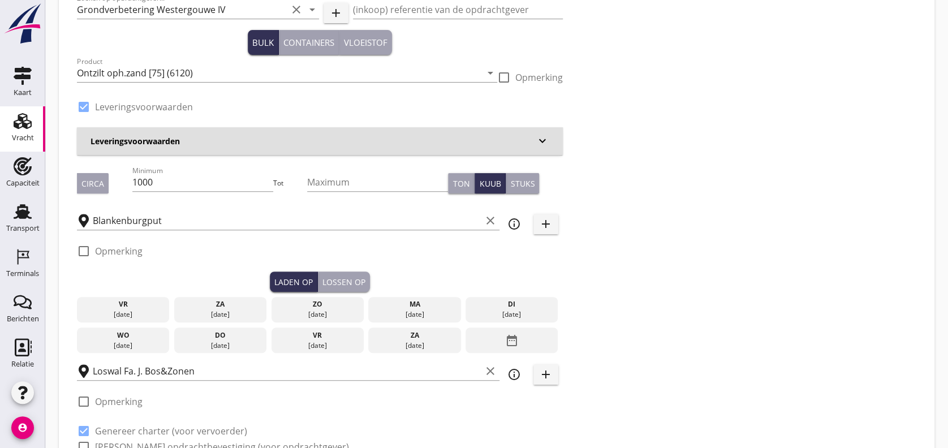
scroll to position [81, 0]
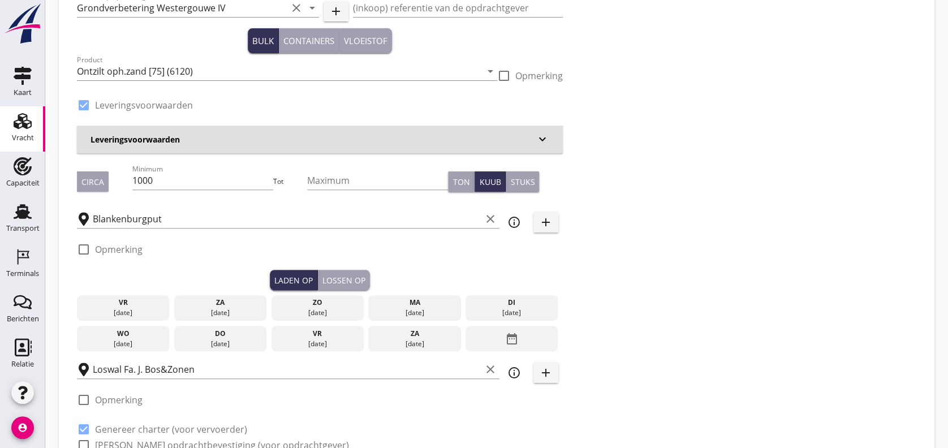
click at [546, 140] on icon "keyboard_arrow_down" at bounding box center [542, 139] width 14 height 14
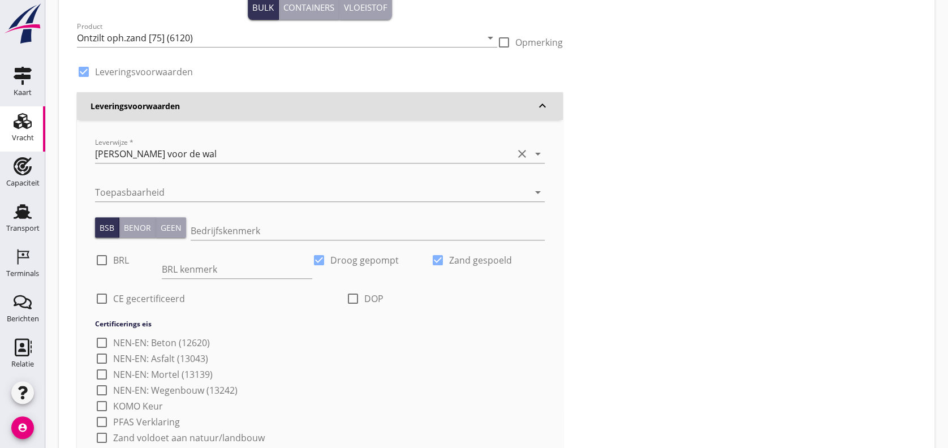
scroll to position [113, 0]
click at [537, 198] on icon "arrow_drop_down" at bounding box center [538, 194] width 14 height 14
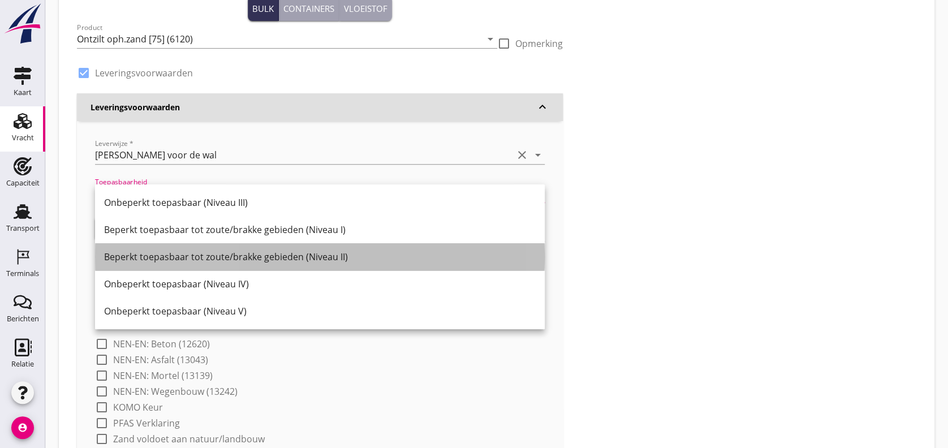
click at [301, 264] on div "Beperkt toepasbaar tot zoute/brakke gebieden (Niveau II)" at bounding box center [319, 256] width 431 height 27
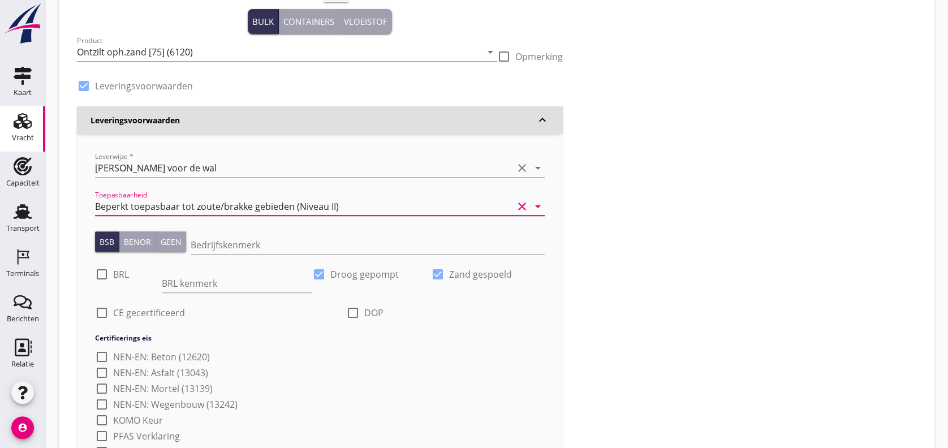
scroll to position [102, 0]
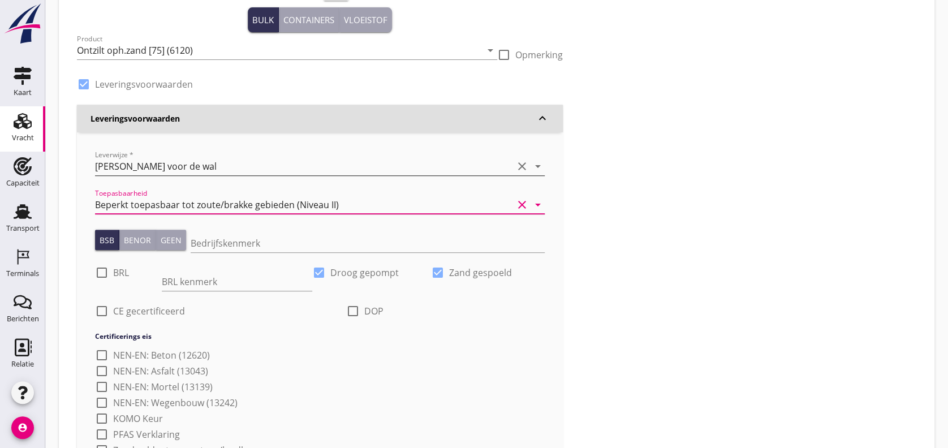
click at [536, 169] on icon "arrow_drop_down" at bounding box center [538, 166] width 14 height 14
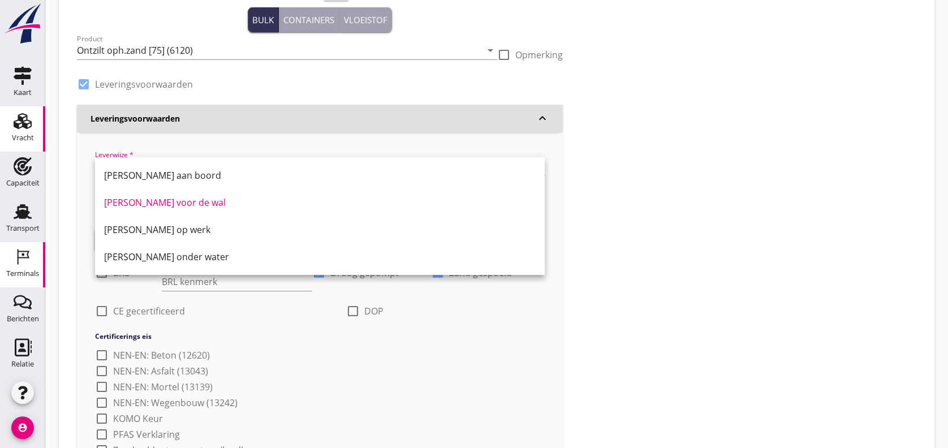
drag, startPoint x: 5, startPoint y: 271, endPoint x: 512, endPoint y: 86, distance: 540.4
click at [6, 271] on div "Terminals" at bounding box center [22, 273] width 33 height 7
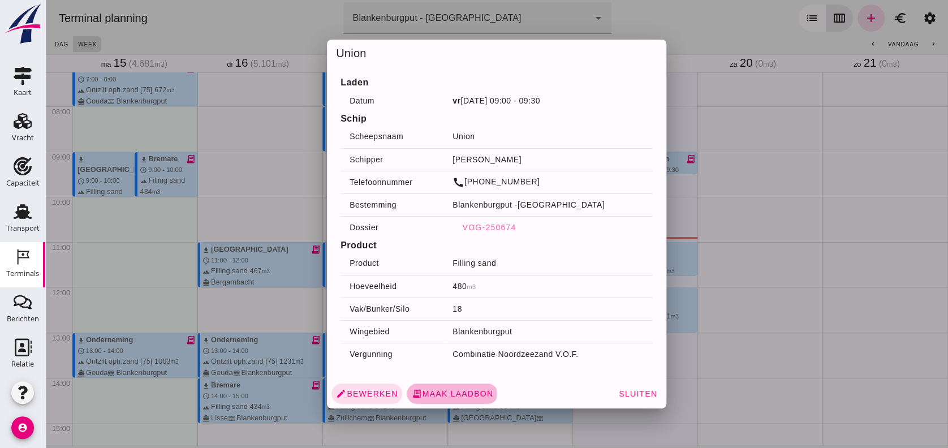
click at [459, 373] on span "receipt_long Maak laadbon" at bounding box center [452, 393] width 82 height 10
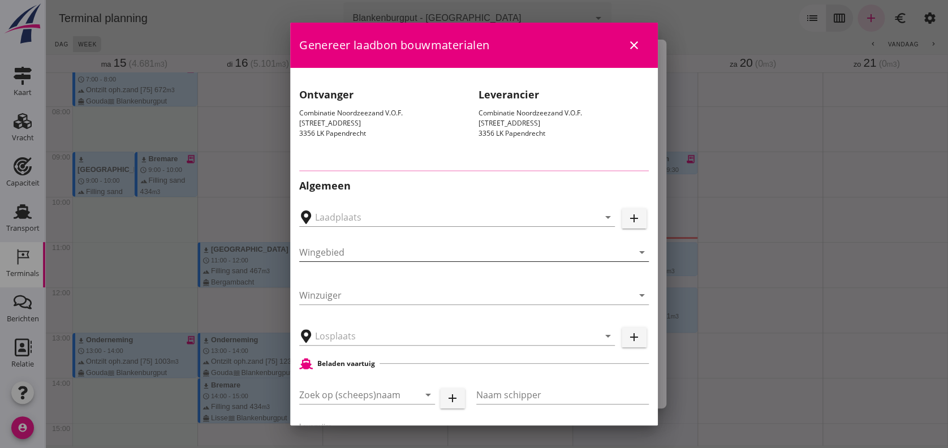
type input "[PERSON_NAME], [GEOGRAPHIC_DATA]"
type input "Union"
type input "[PERSON_NAME]"
type input "480"
type input "Ophoogzand (6120)"
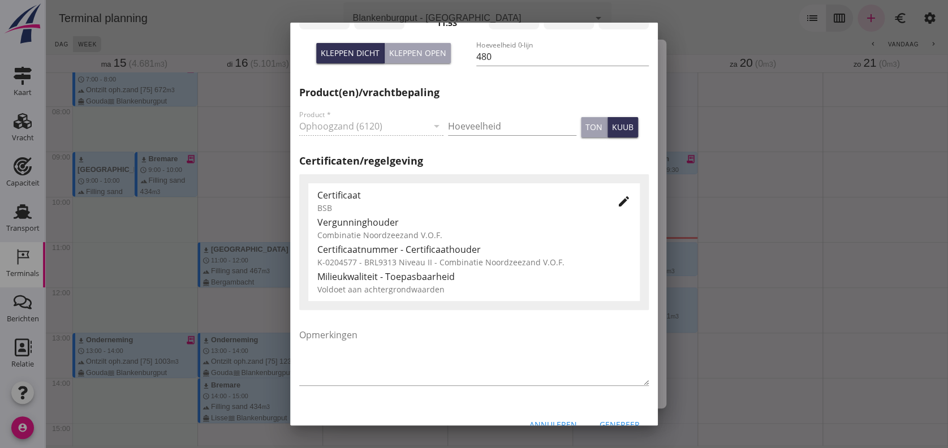
scroll to position [474, 0]
click at [617, 200] on icon "edit" at bounding box center [624, 200] width 14 height 14
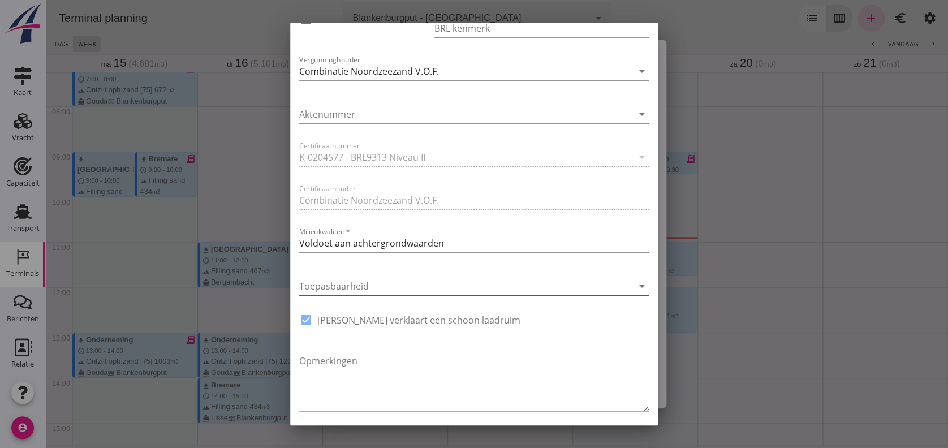
scroll to position [715, 0]
click at [635, 284] on icon "arrow_drop_down" at bounding box center [642, 286] width 14 height 14
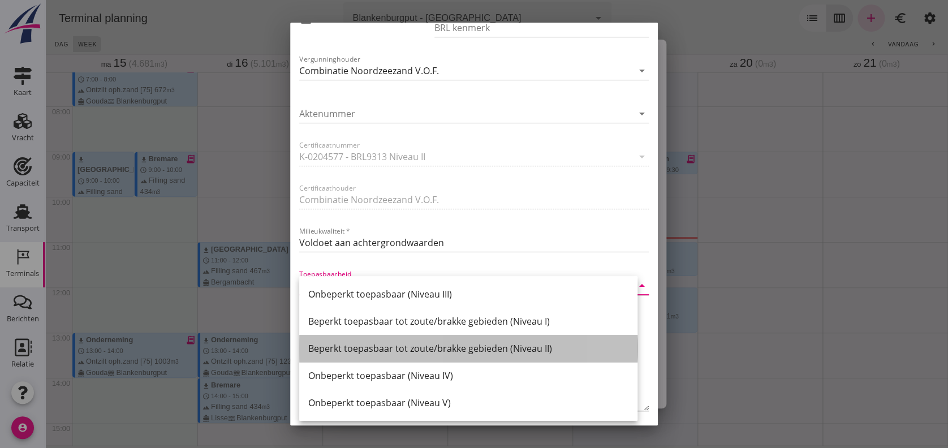
click at [502, 349] on div "Beperkt toepasbaar tot zoute/brakke gebieden (Niveau II)" at bounding box center [468, 349] width 320 height 14
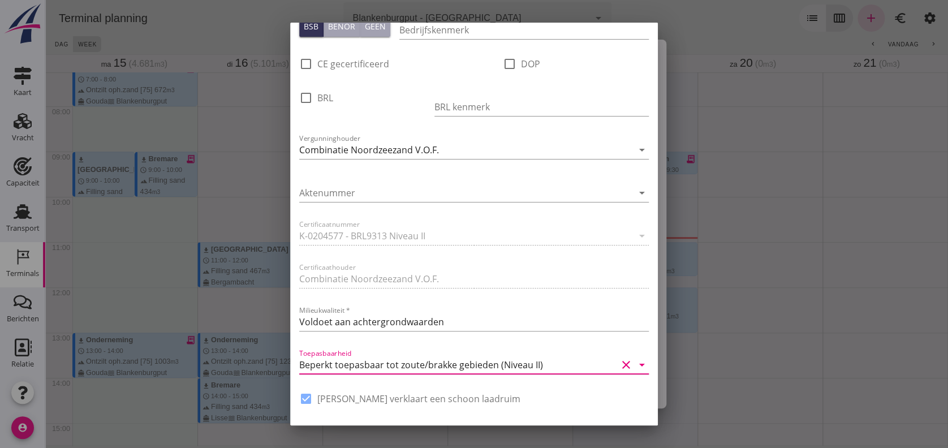
scroll to position [634, 0]
click at [635, 368] on icon "arrow_drop_down" at bounding box center [642, 367] width 14 height 14
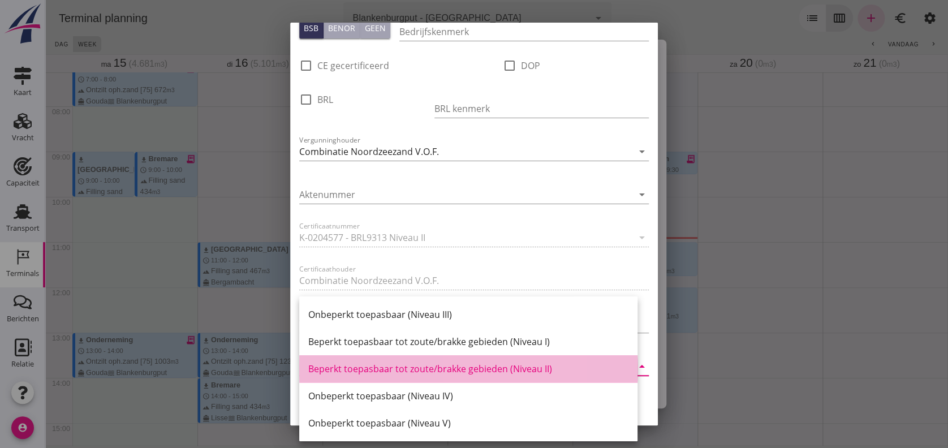
click at [560, 364] on div "Beperkt toepasbaar tot zoute/brakke gebieden (Niveau II)" at bounding box center [468, 369] width 320 height 14
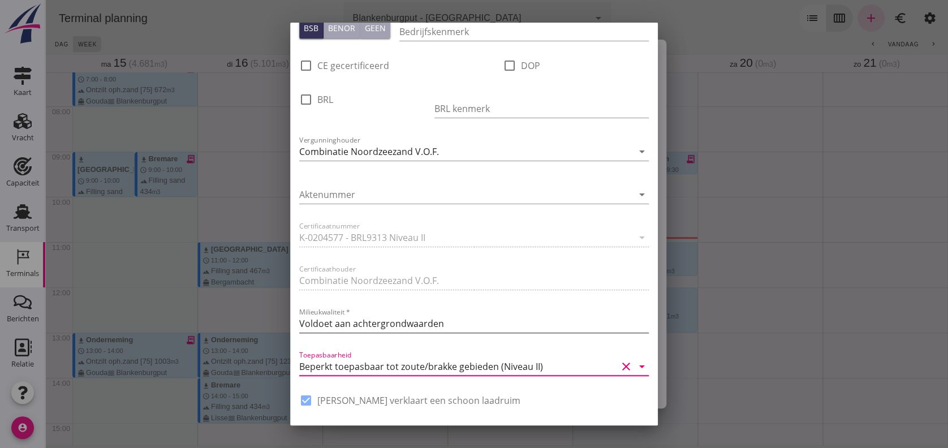
click at [474, 325] on input "Voldoet aan achtergrondwaarden" at bounding box center [473, 323] width 349 height 18
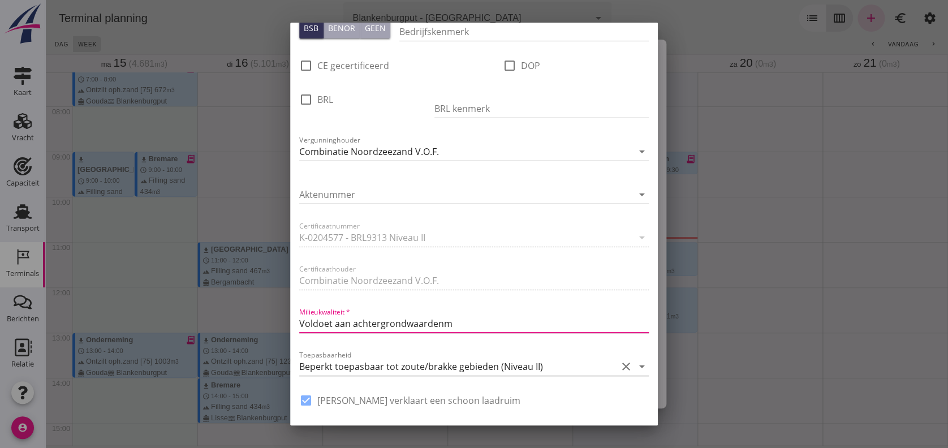
type input "Voldoet aan achtergrondwaarden"
click at [629, 325] on input "Voldoet aan achtergrondwaarden" at bounding box center [473, 323] width 349 height 18
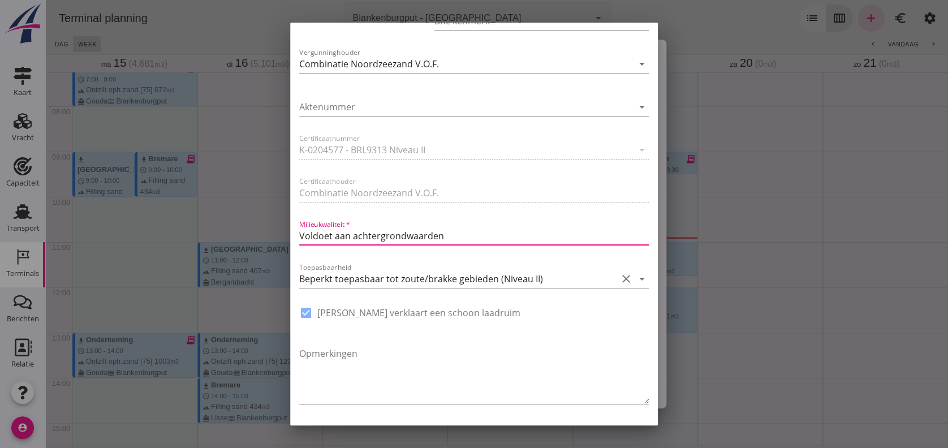
scroll to position [760, 0]
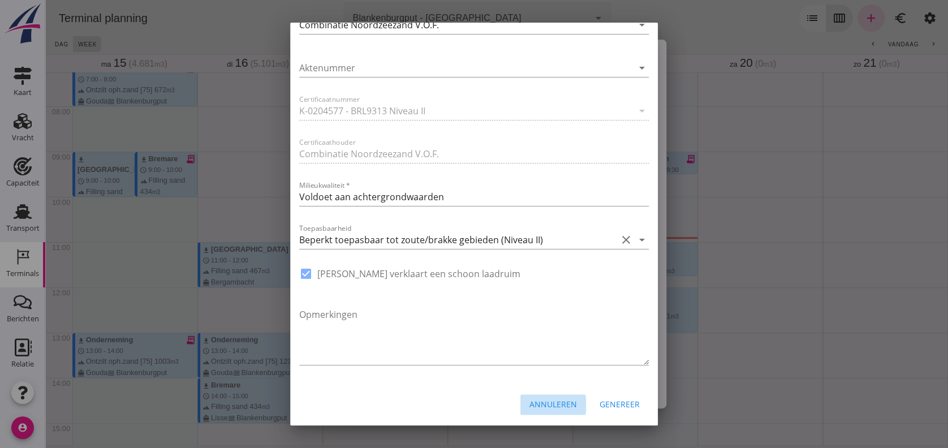
click at [520, 373] on button "Annuleren" at bounding box center [553, 404] width 66 height 20
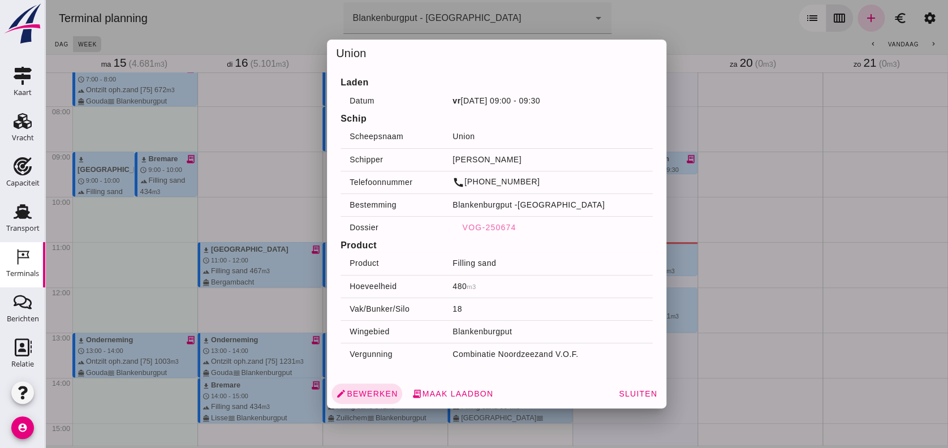
click at [729, 334] on div at bounding box center [496, 224] width 902 height 448
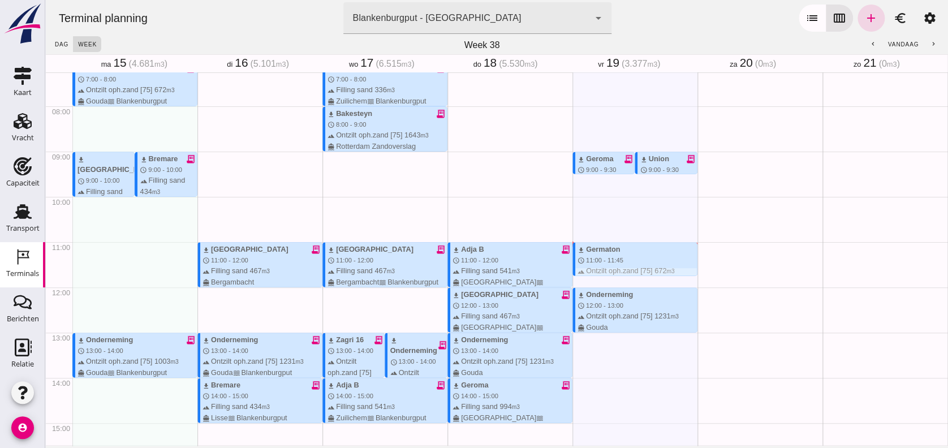
click at [589, 269] on div at bounding box center [636, 271] width 122 height 7
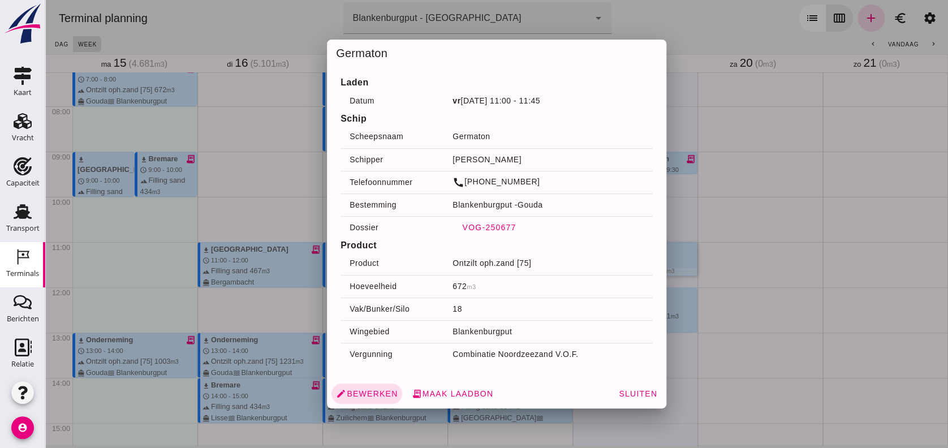
click at [496, 220] on button "VOG-250677" at bounding box center [488, 227] width 72 height 20
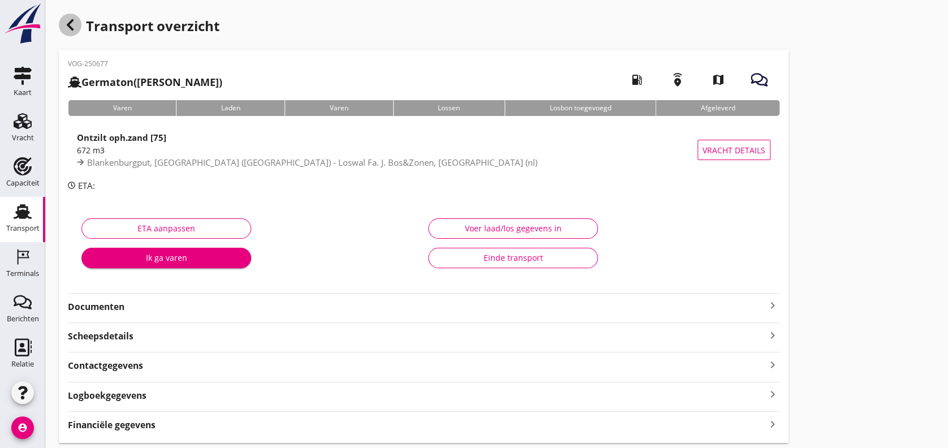
click at [69, 28] on icon "button" at bounding box center [70, 25] width 14 height 14
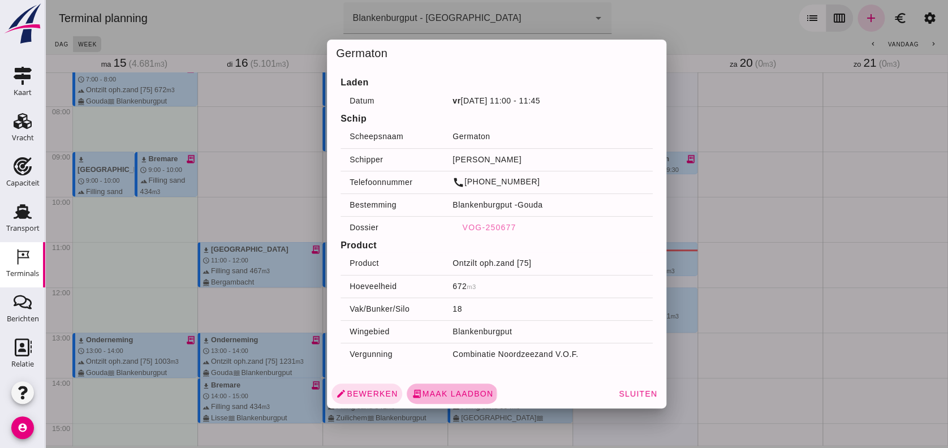
click at [448, 373] on span "receipt_long Maak laadbon" at bounding box center [452, 393] width 82 height 10
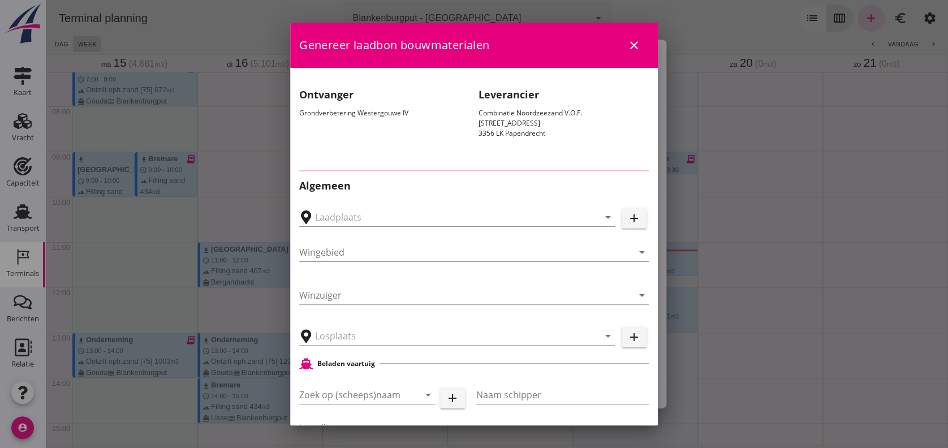
type input "Loswal Fa. J. Bos&Zonen, [GEOGRAPHIC_DATA]"
type input "Germaton"
type input "[PERSON_NAME]"
type input "Ontzilt oph.zand [75] (6120)"
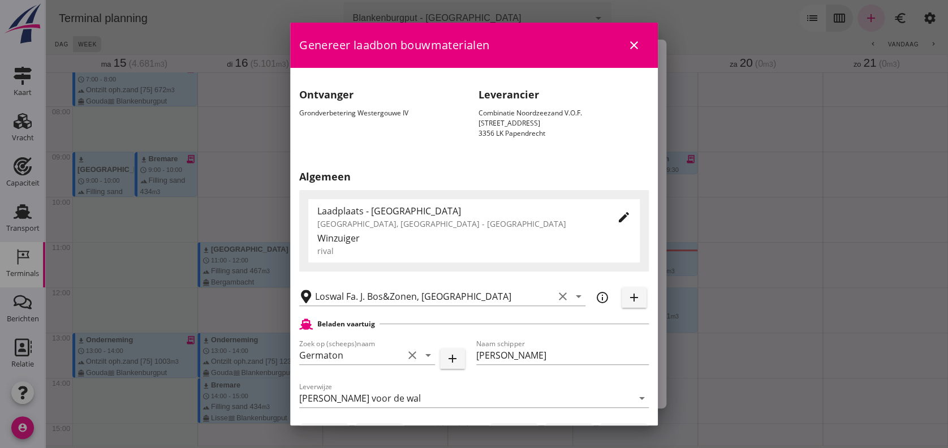
scroll to position [494, 0]
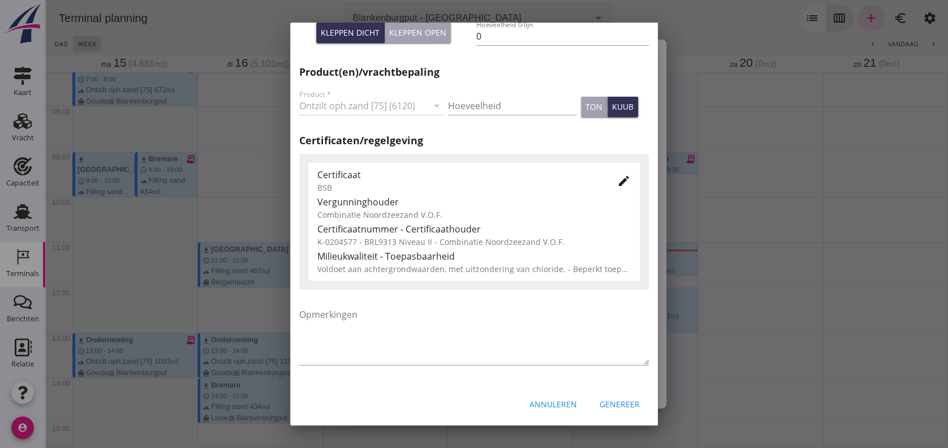
click at [617, 185] on icon "edit" at bounding box center [624, 181] width 14 height 14
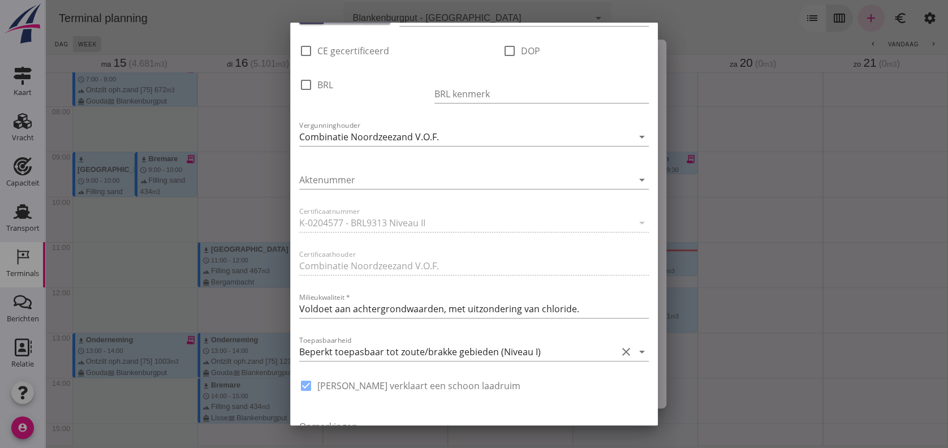
scroll to position [647, 0]
click at [635, 351] on icon "arrow_drop_down" at bounding box center [642, 353] width 14 height 14
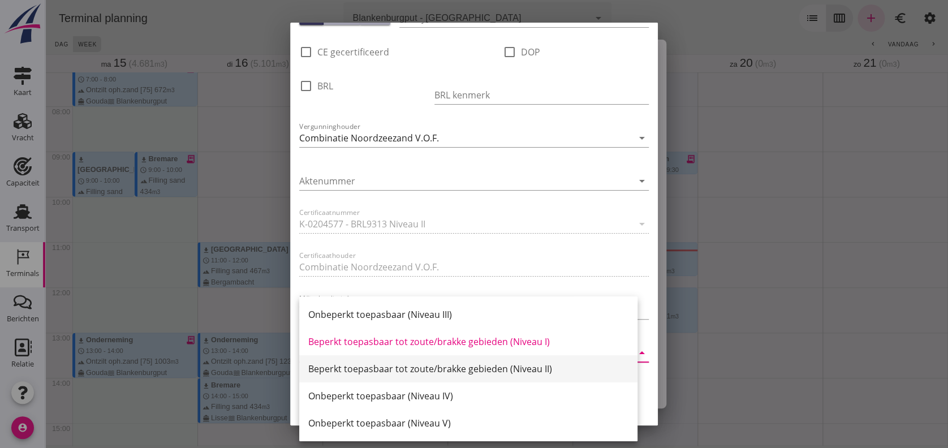
click at [506, 362] on div "Beperkt toepasbaar tot zoute/brakke gebieden (Niveau II)" at bounding box center [468, 369] width 320 height 14
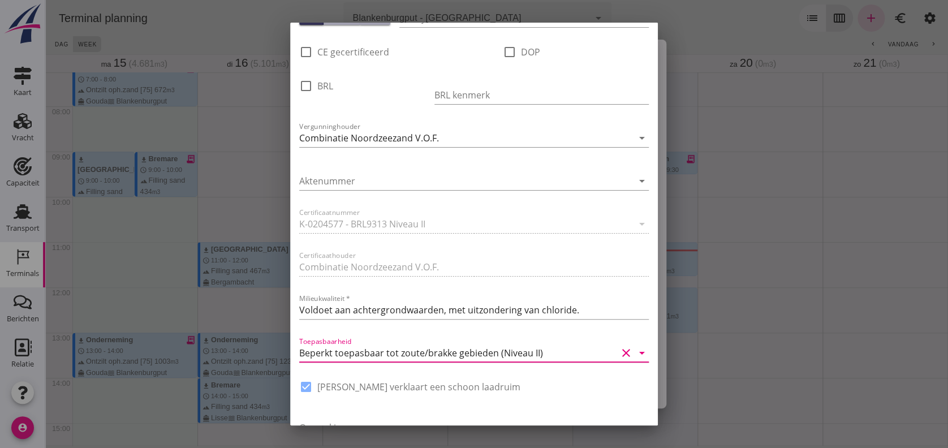
click at [168, 147] on div at bounding box center [474, 224] width 948 height 448
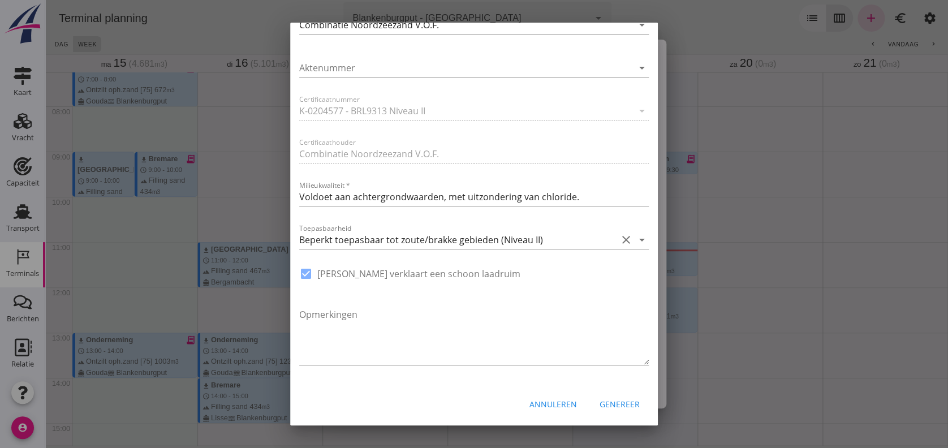
click at [551, 373] on div "Annuleren" at bounding box center [552, 404] width 47 height 12
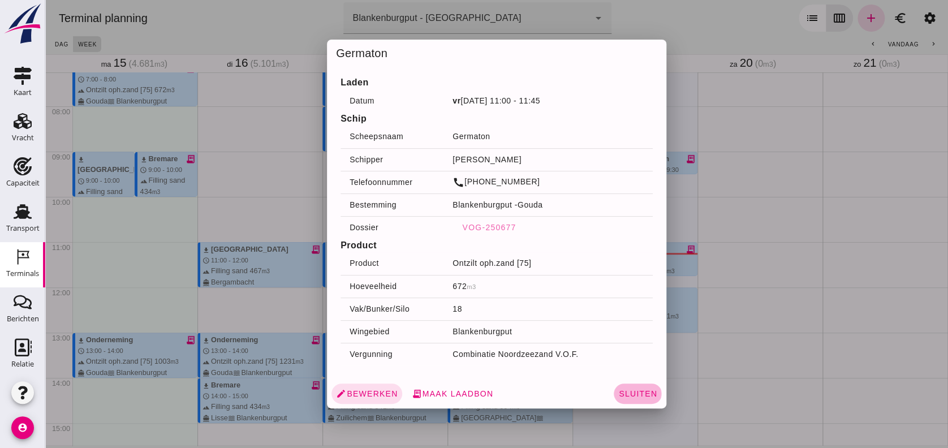
click at [647, 373] on span "Sluiten" at bounding box center [637, 393] width 39 height 9
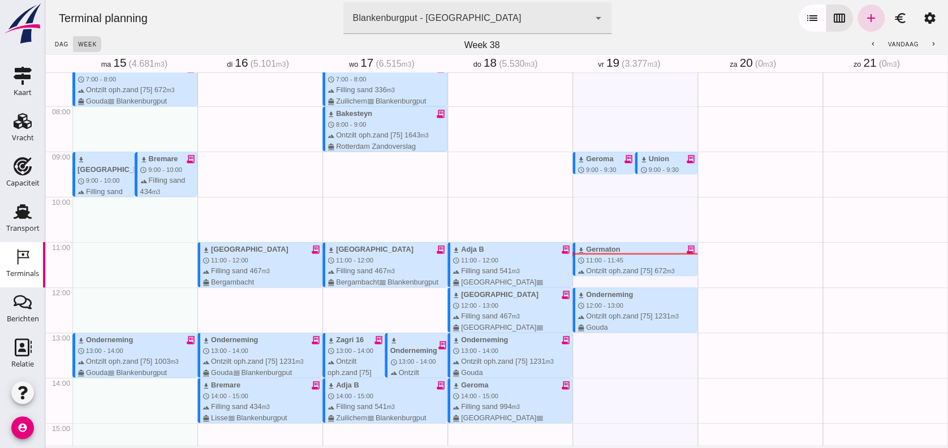
click at [17, 257] on icon "Terminals" at bounding box center [23, 257] width 18 height 18
click at [20, 212] on use at bounding box center [23, 211] width 18 height 15
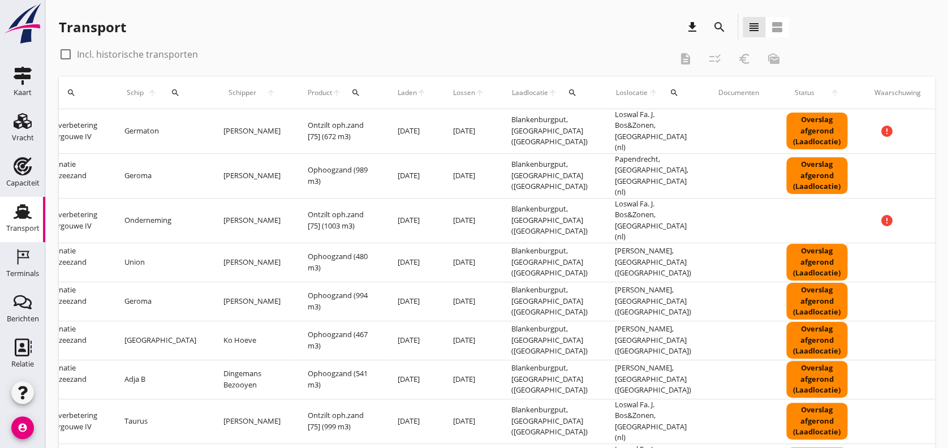
scroll to position [0, 200]
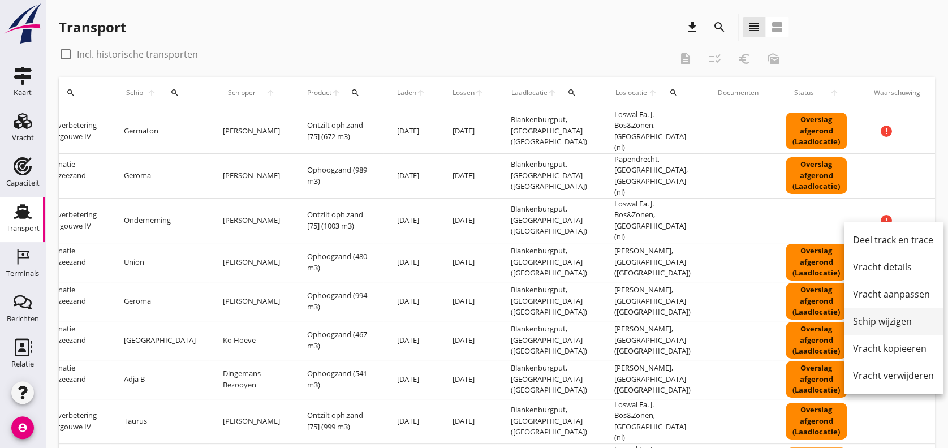
click at [789, 325] on div "Schip wijzigen" at bounding box center [893, 321] width 81 height 14
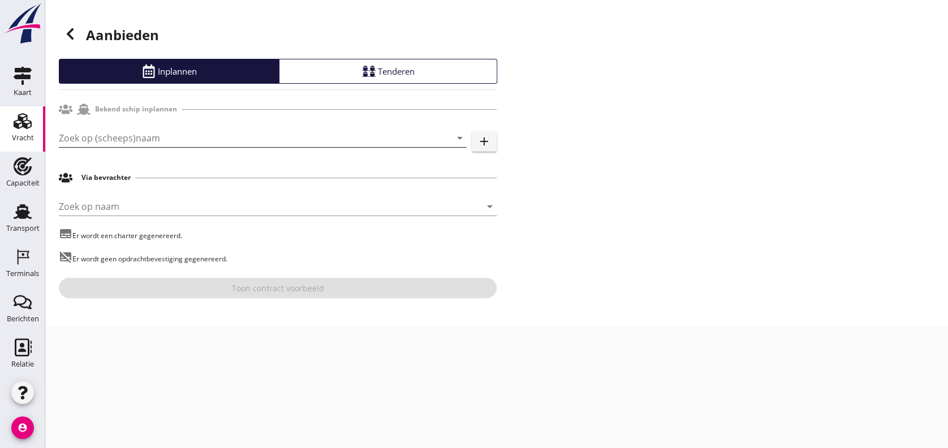
click at [140, 137] on input "Zoek op (scheeps)naam" at bounding box center [247, 138] width 376 height 18
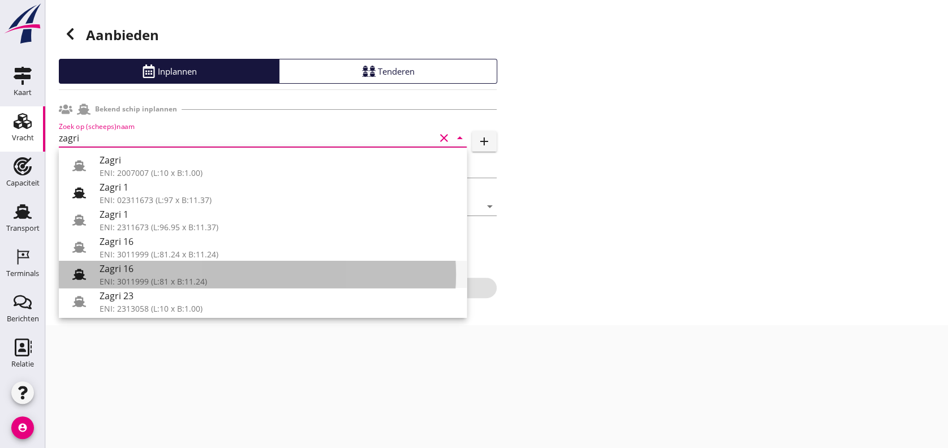
click at [69, 276] on div at bounding box center [79, 274] width 23 height 23
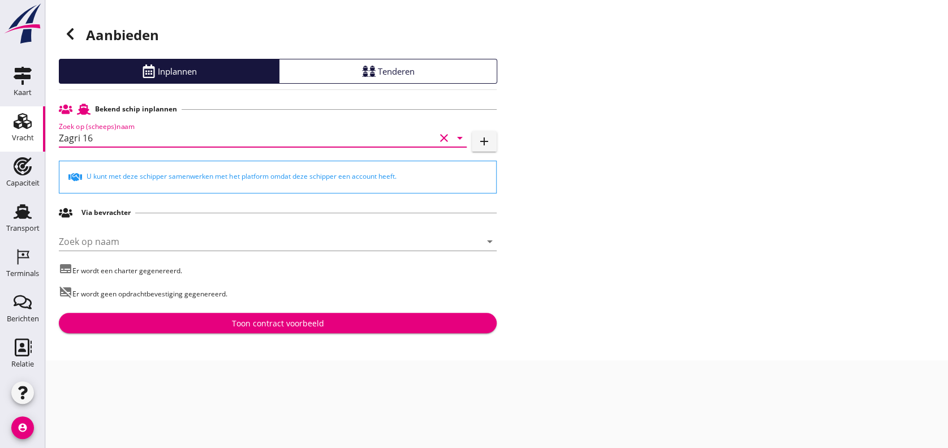
type input "Zagri 16"
click at [266, 325] on div "Toon contract voorbeeld" at bounding box center [278, 323] width 92 height 12
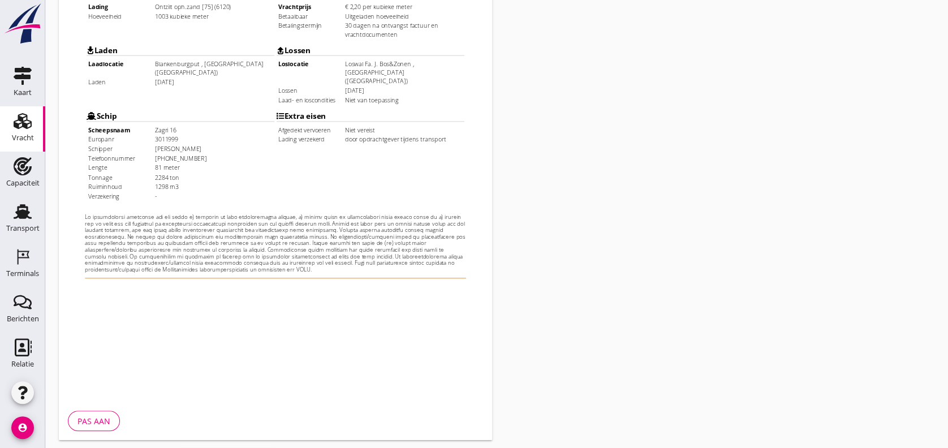
scroll to position [366, 0]
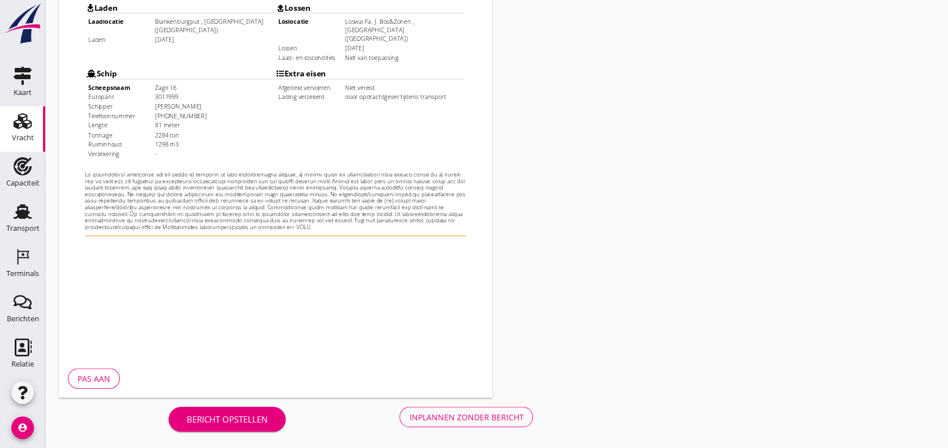
click at [466, 373] on div "Inplannen zonder bericht" at bounding box center [466, 417] width 114 height 12
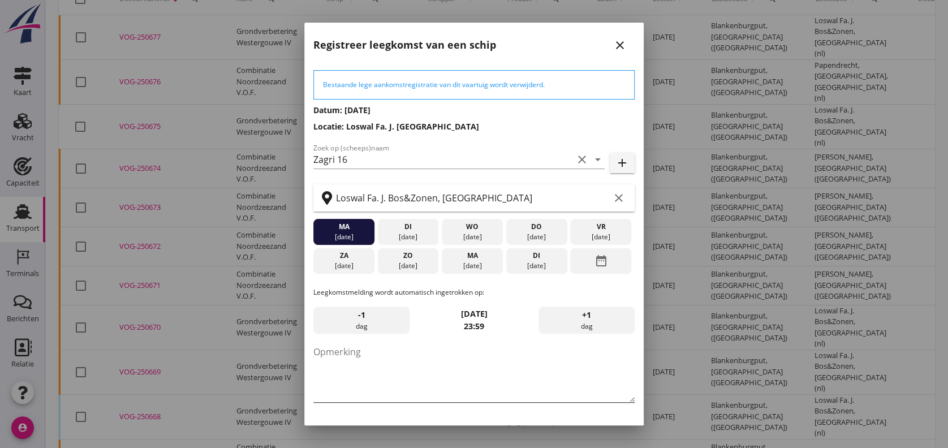
scroll to position [34, 0]
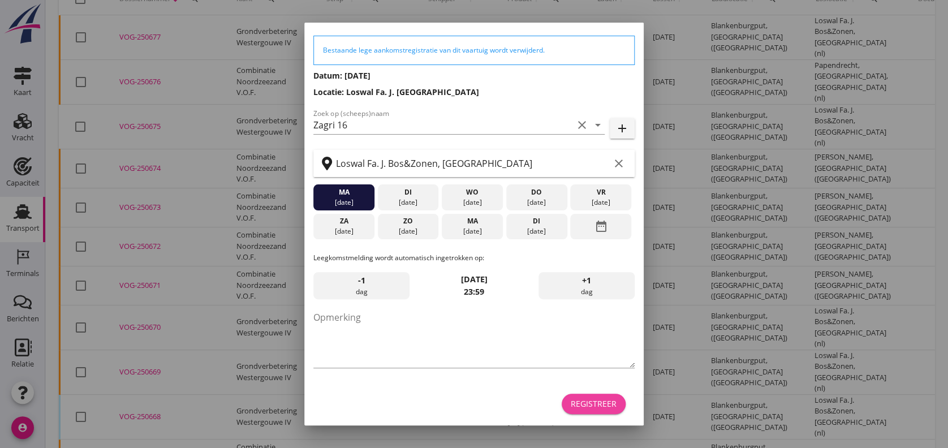
click at [585, 373] on div "Registreer" at bounding box center [593, 403] width 46 height 12
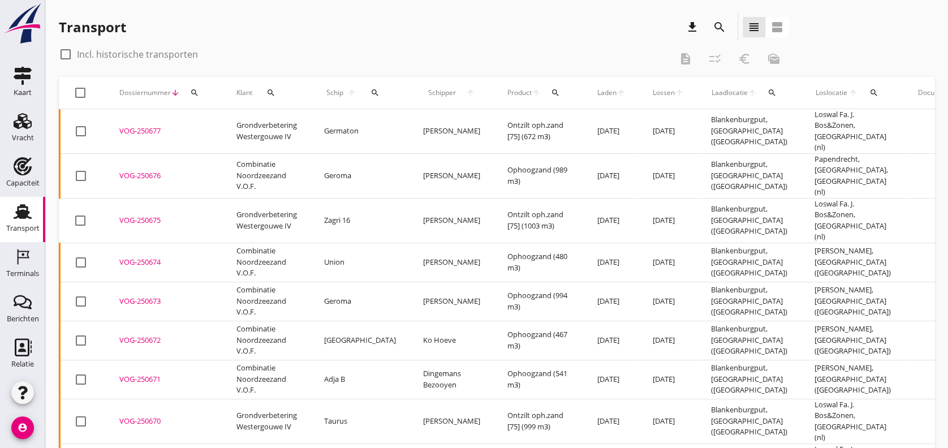
scroll to position [0, 226]
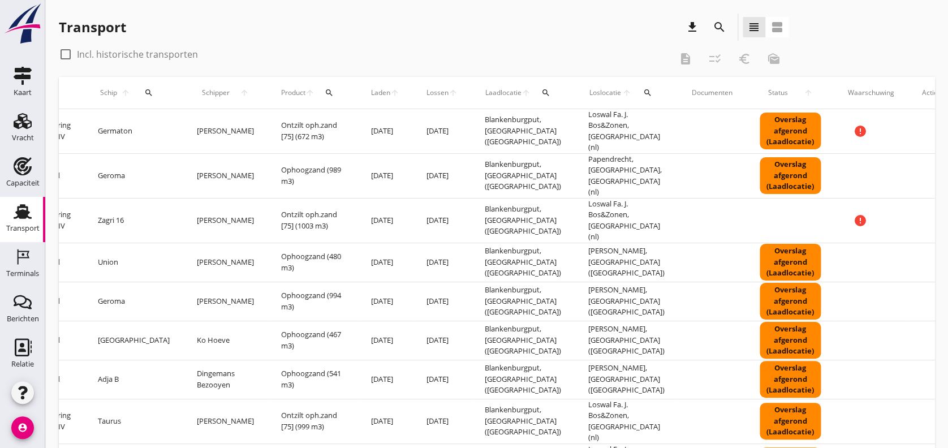
click at [789, 205] on icon "more_horiz" at bounding box center [942, 221] width 32 height 32
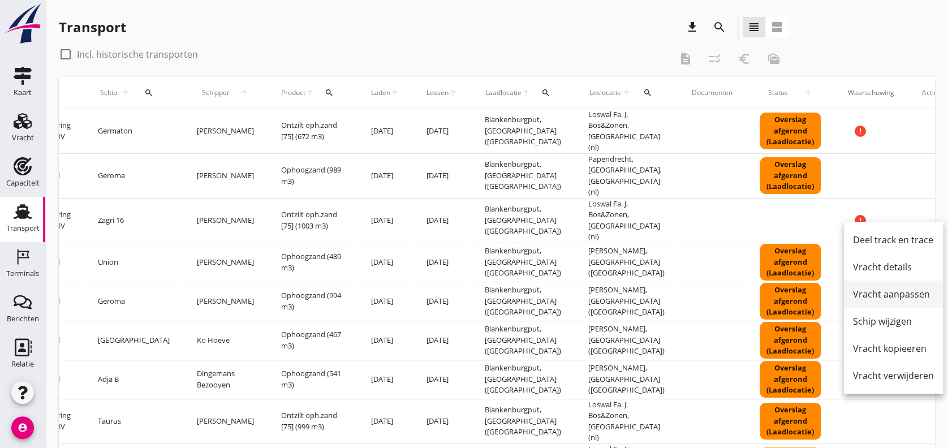
click at [789, 295] on div "Vracht aanpassen" at bounding box center [893, 294] width 81 height 14
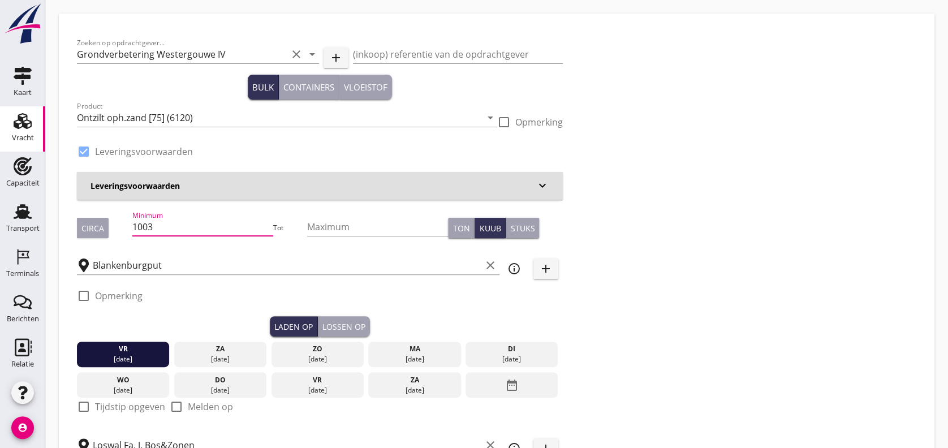
click at [176, 226] on input "1003" at bounding box center [202, 227] width 141 height 18
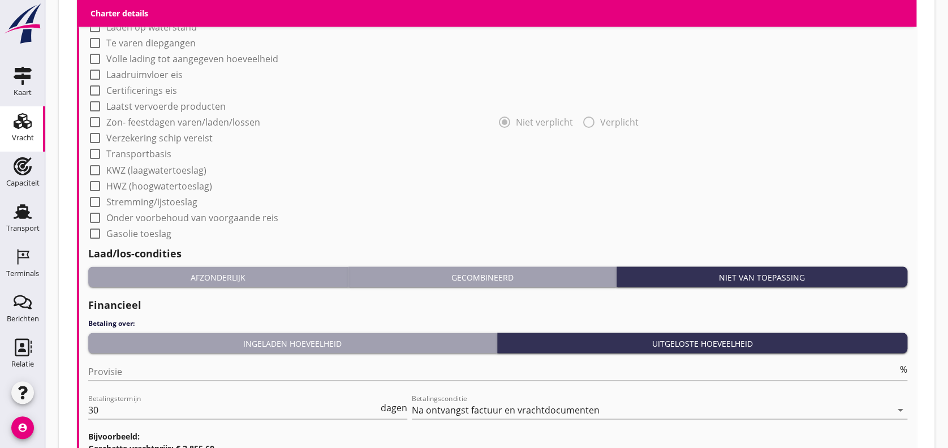
scroll to position [1018, 0]
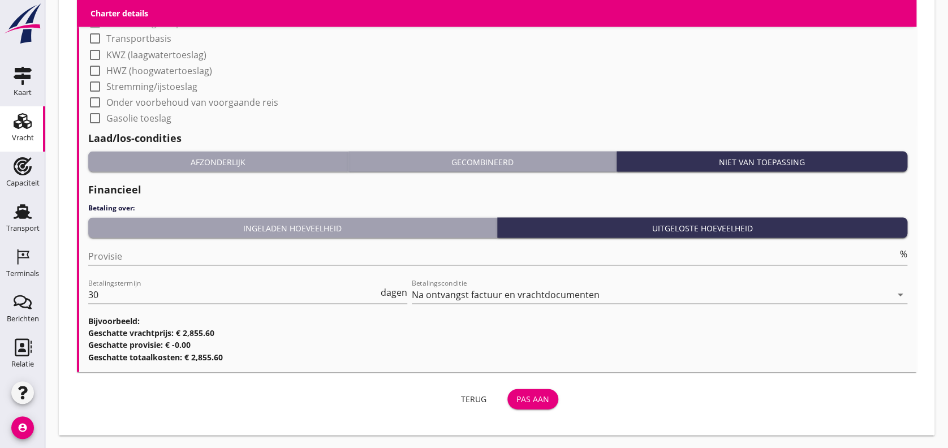
type input "1298"
click at [548, 373] on div "Pas aan" at bounding box center [532, 398] width 33 height 12
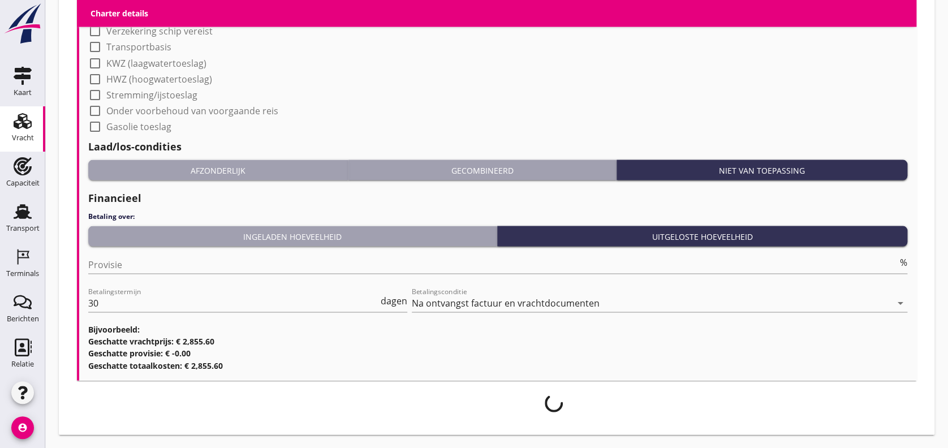
scroll to position [1009, 0]
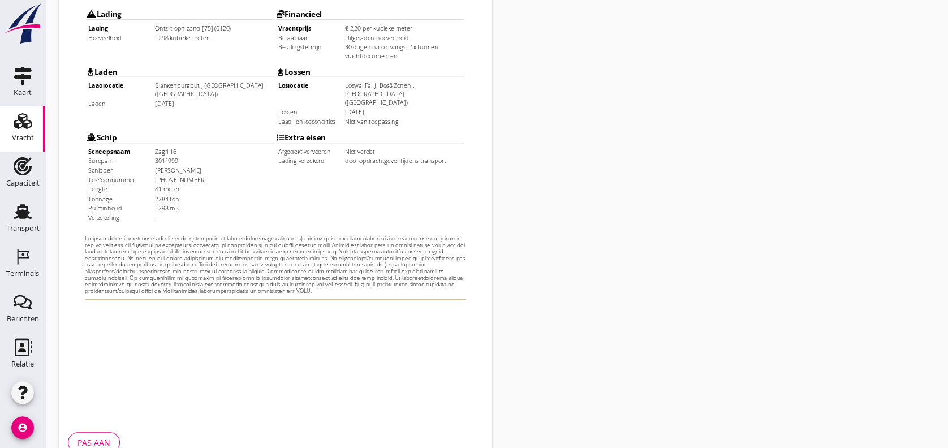
scroll to position [366, 0]
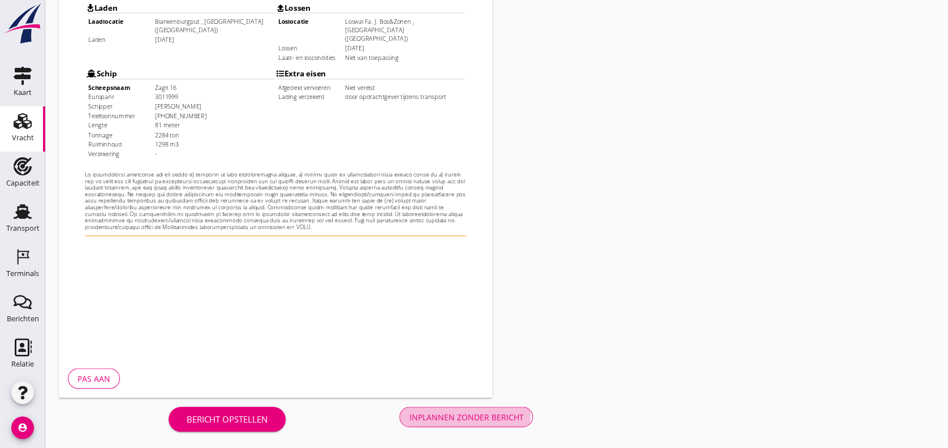
click at [463, 373] on div "Inplannen zonder bericht" at bounding box center [466, 417] width 114 height 12
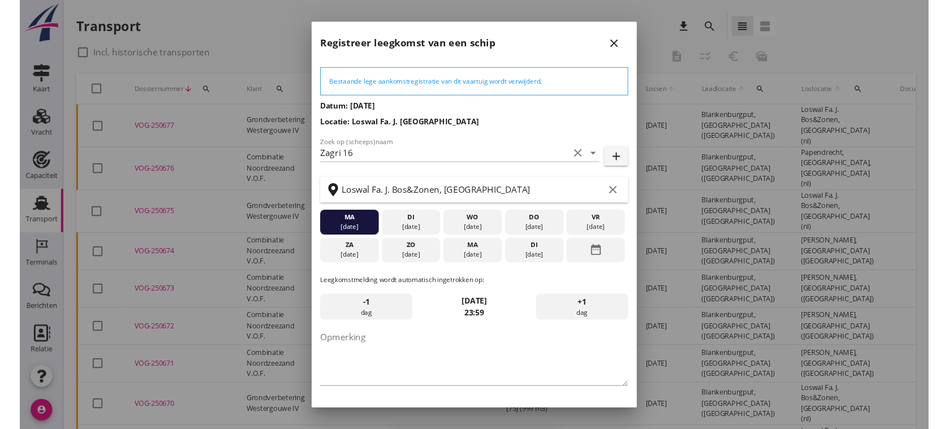
scroll to position [34, 0]
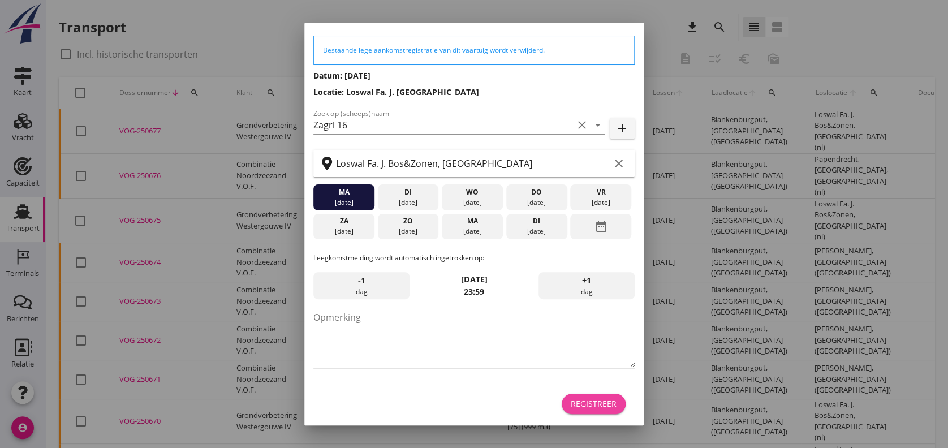
click at [591, 373] on div "Registreer" at bounding box center [593, 403] width 46 height 12
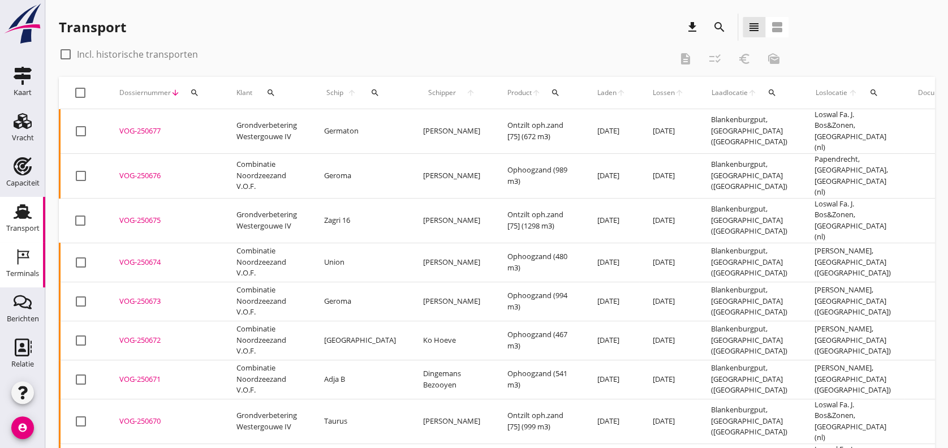
click at [6, 277] on div "Terminals" at bounding box center [22, 274] width 33 height 16
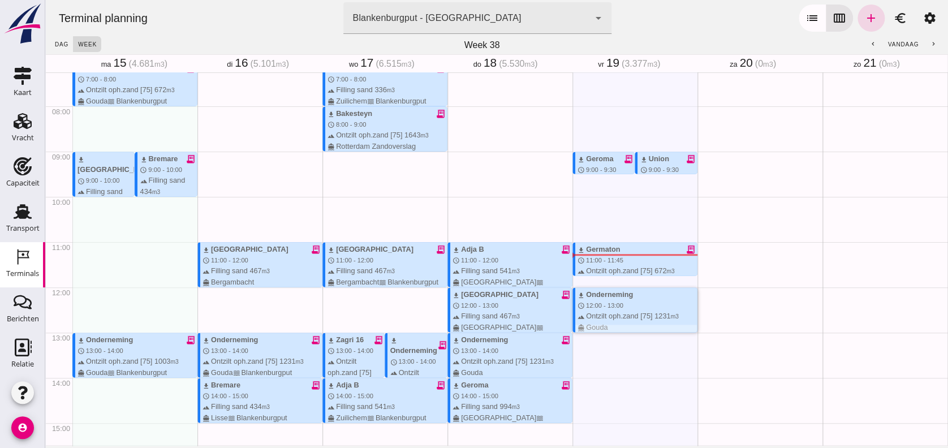
click at [593, 314] on div "terrain Ontzilt oph.zand [75] 1231 m3 directions_boat Gouda" at bounding box center [636, 320] width 119 height 21
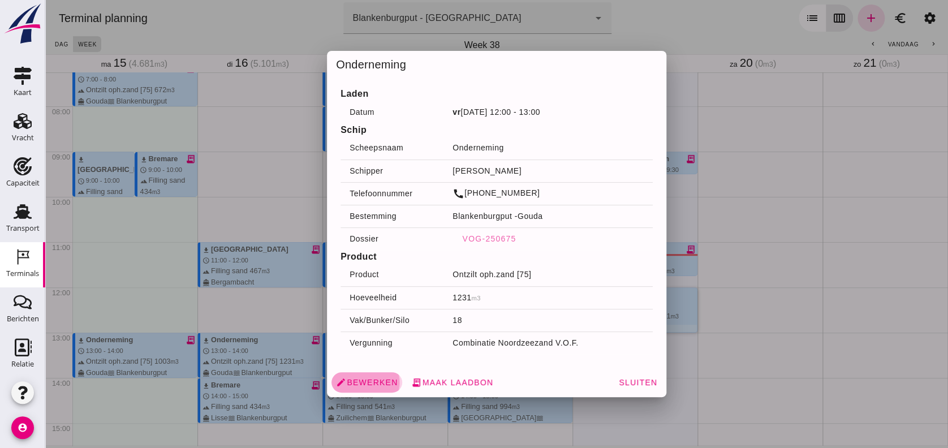
click at [340, 373] on span "edit Bewerken" at bounding box center [367, 382] width 62 height 10
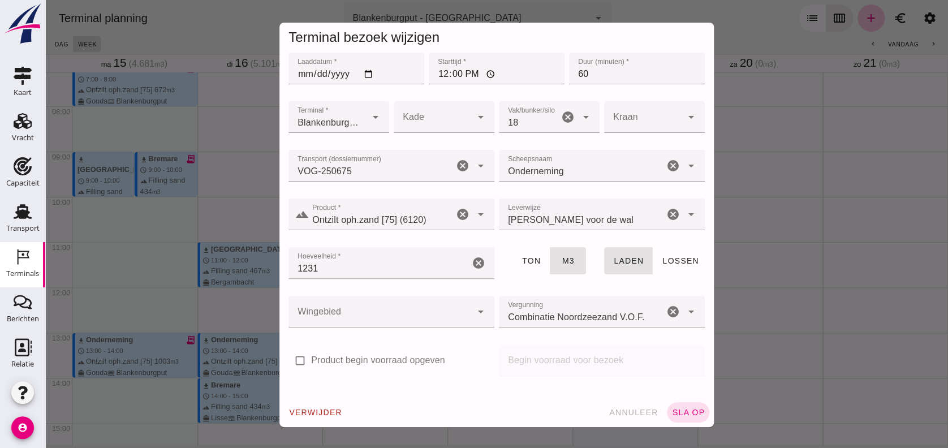
click at [559, 172] on input "Scheepsnaam" at bounding box center [581, 172] width 165 height 14
type input "Onderneming"
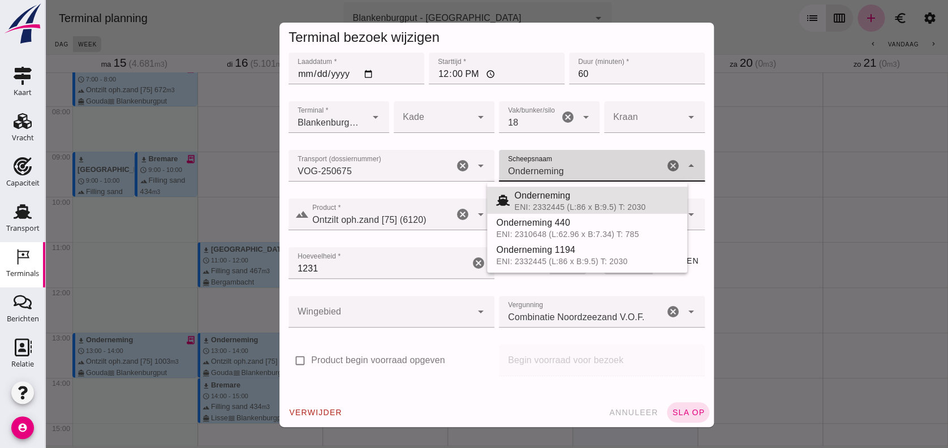
click at [426, 165] on input "Transport (dossiernummer)" at bounding box center [370, 172] width 165 height 14
type input "VOG-250675"
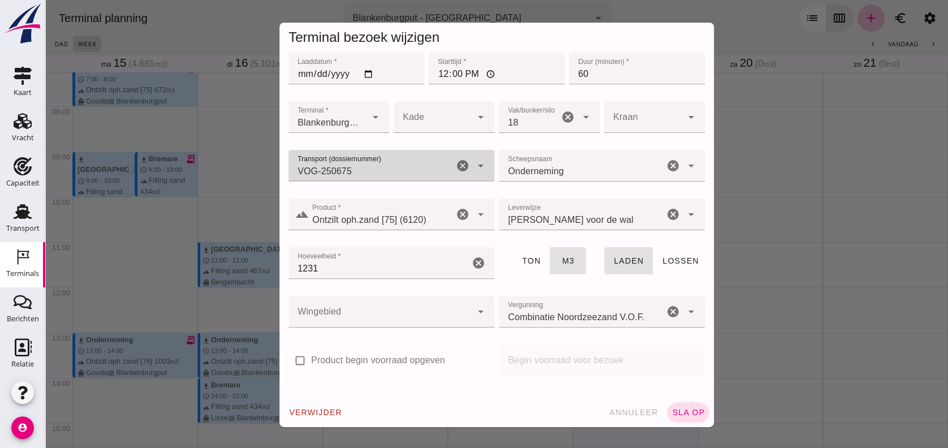
click at [456, 169] on icon "cancel" at bounding box center [463, 166] width 14 height 14
click at [526, 171] on input "Onderneming" at bounding box center [581, 172] width 165 height 14
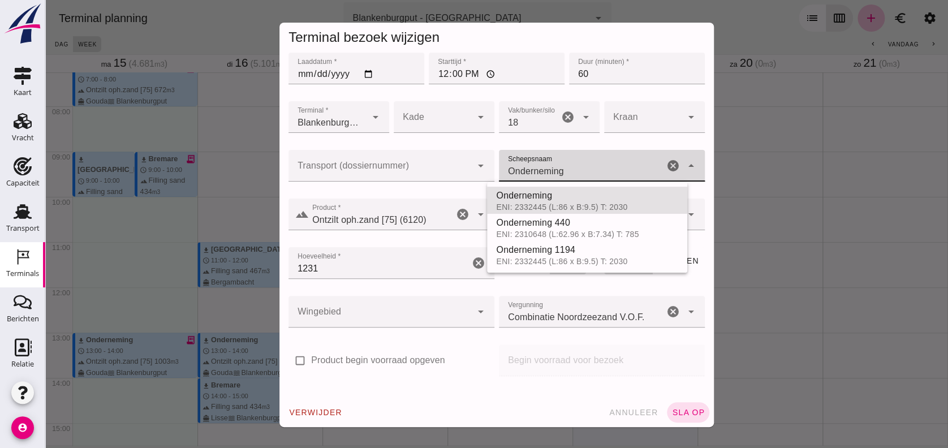
click at [526, 171] on input "Onderneming" at bounding box center [581, 172] width 165 height 14
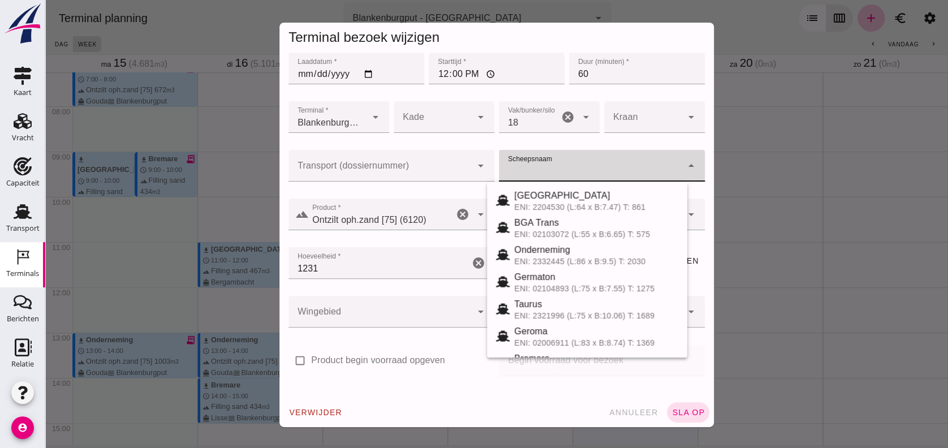
click at [317, 271] on input "1231" at bounding box center [378, 263] width 181 height 32
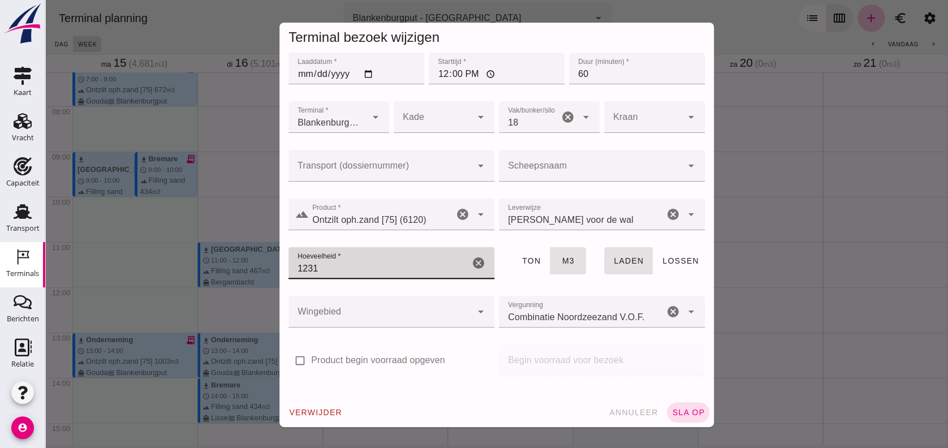
click at [317, 271] on input "1231" at bounding box center [378, 263] width 181 height 32
click at [408, 170] on input "Transport (dossiernummer)" at bounding box center [379, 172] width 183 height 14
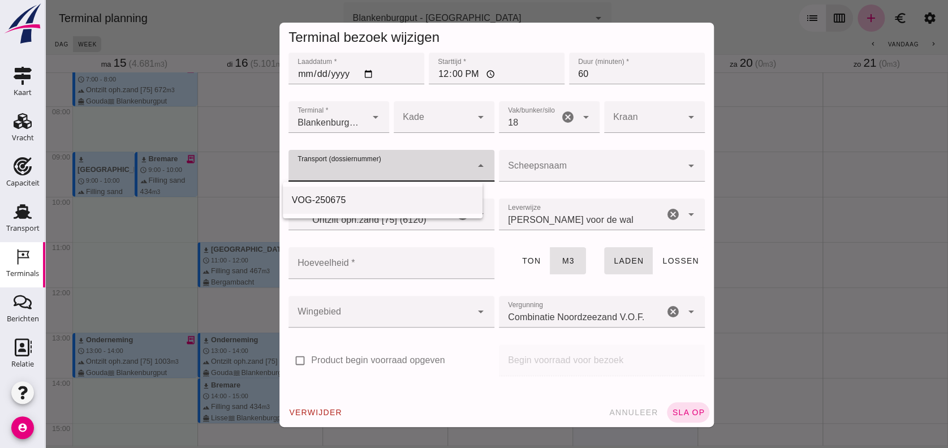
click at [353, 197] on div "VOG-250675" at bounding box center [383, 200] width 182 height 14
type input "VOG-250675"
type input "1298"
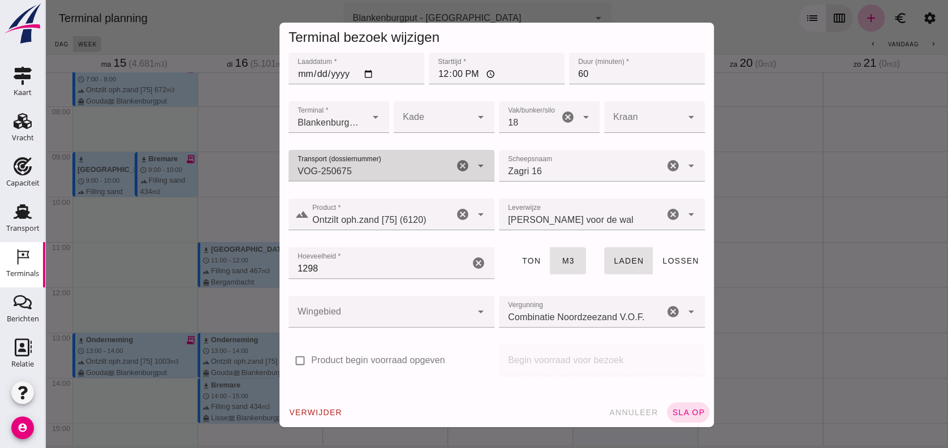
click at [365, 313] on div at bounding box center [379, 312] width 183 height 32
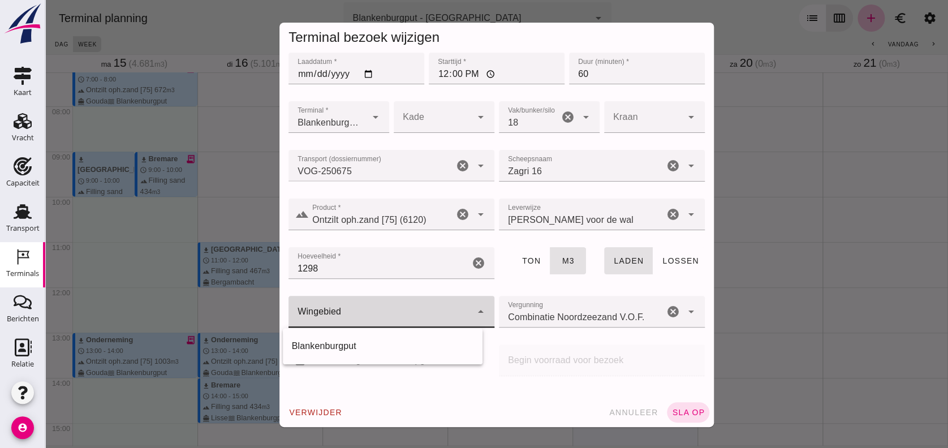
click at [346, 348] on div "Blankenburgput" at bounding box center [383, 346] width 182 height 14
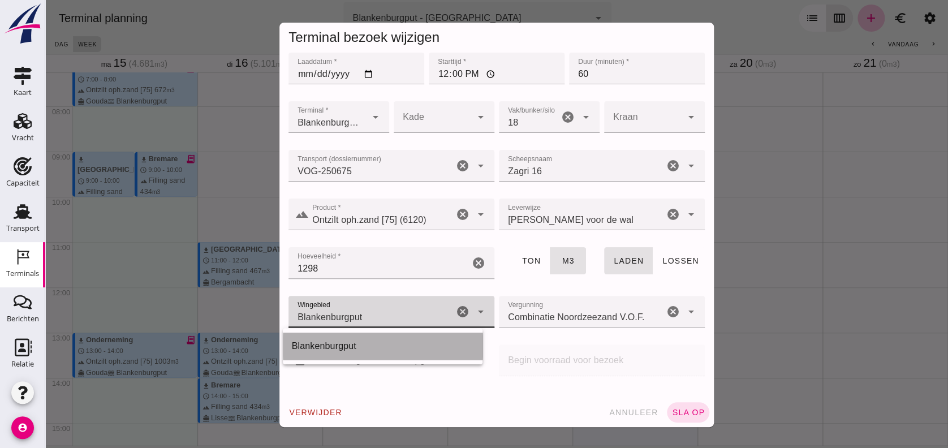
type input "333"
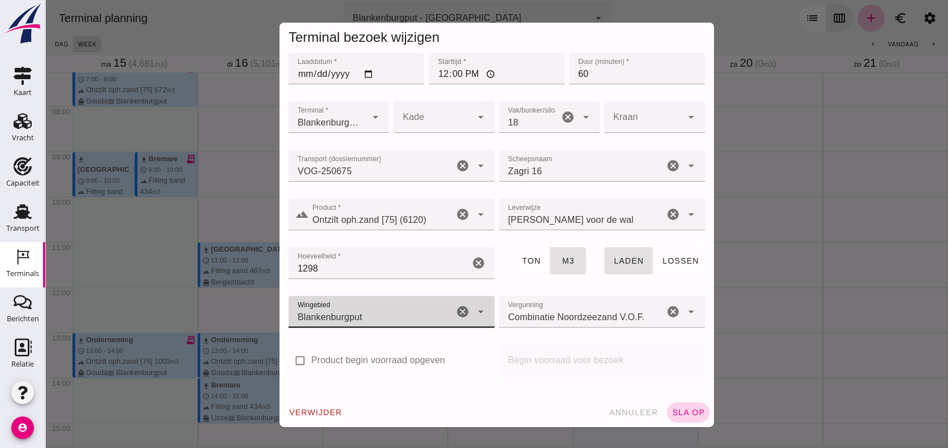
click at [671, 373] on span "sla op" at bounding box center [687, 412] width 33 height 9
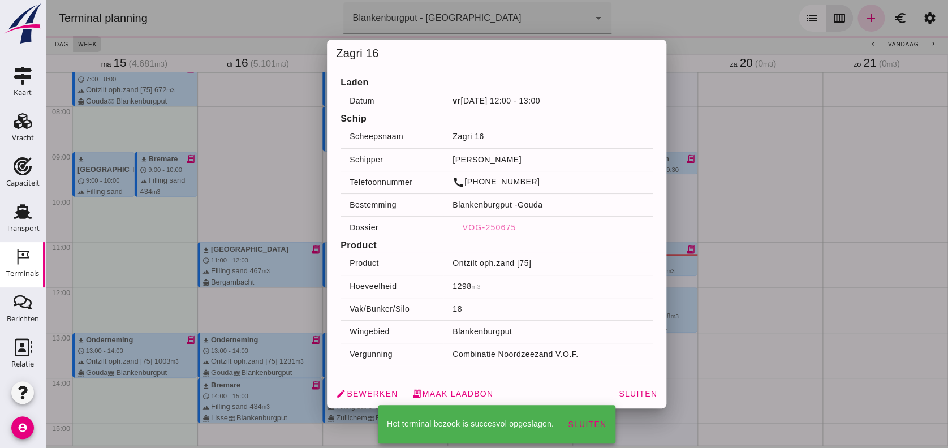
click at [631, 373] on button "Sluiten" at bounding box center [637, 393] width 48 height 20
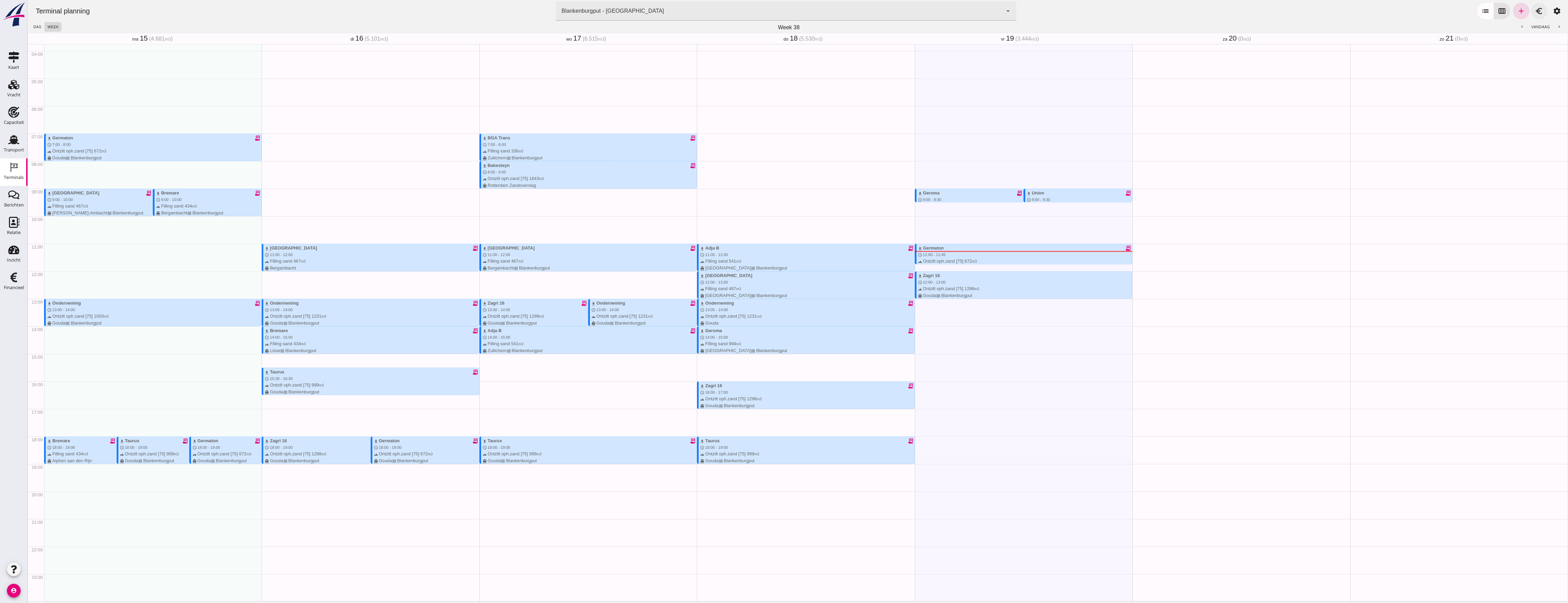
scroll to position [103, 0]
